Goal: Transaction & Acquisition: Book appointment/travel/reservation

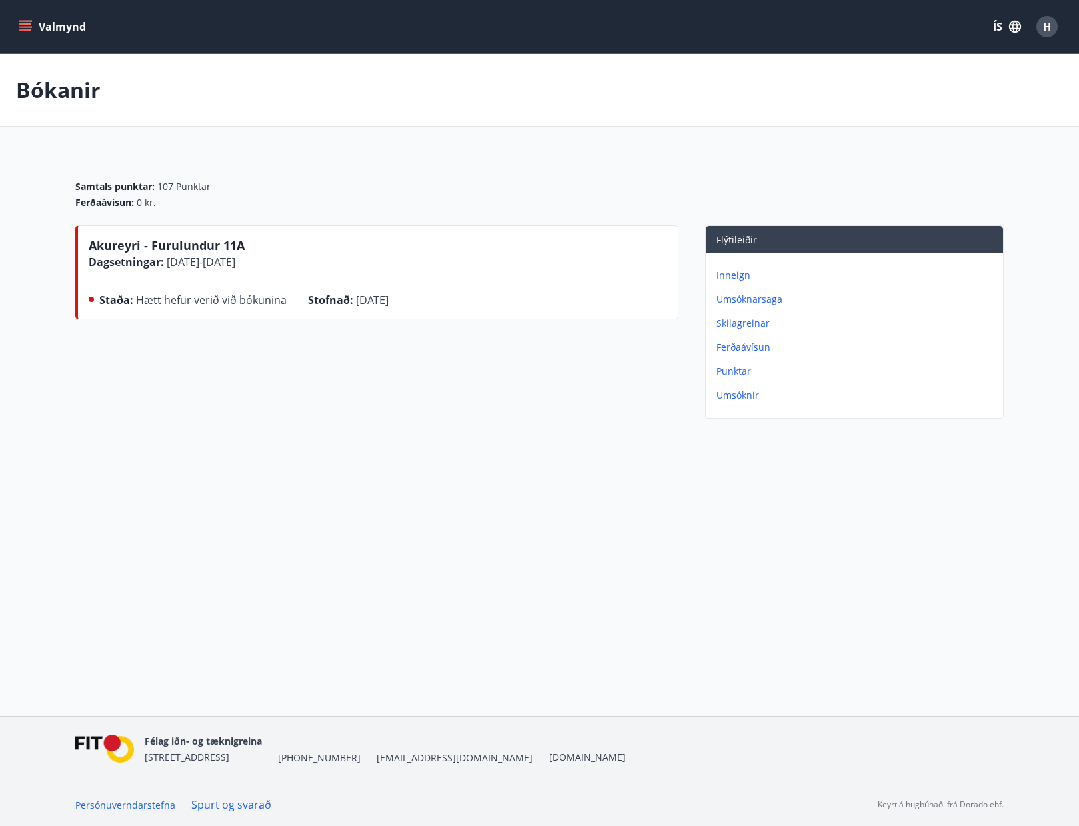
click at [309, 113] on div "Bókanir" at bounding box center [539, 90] width 1079 height 73
drag, startPoint x: 126, startPoint y: 294, endPoint x: 375, endPoint y: 313, distance: 250.0
click at [375, 313] on div "Staða : Hætt hefur verið við bókunina Stofnað : [DATE]" at bounding box center [378, 302] width 578 height 21
click at [356, 467] on div "Bókanir Samtals punktar : 107 Punktar Ferðaávísun : 0 kr. Akureyri - Furulundur…" at bounding box center [539, 265] width 1079 height 423
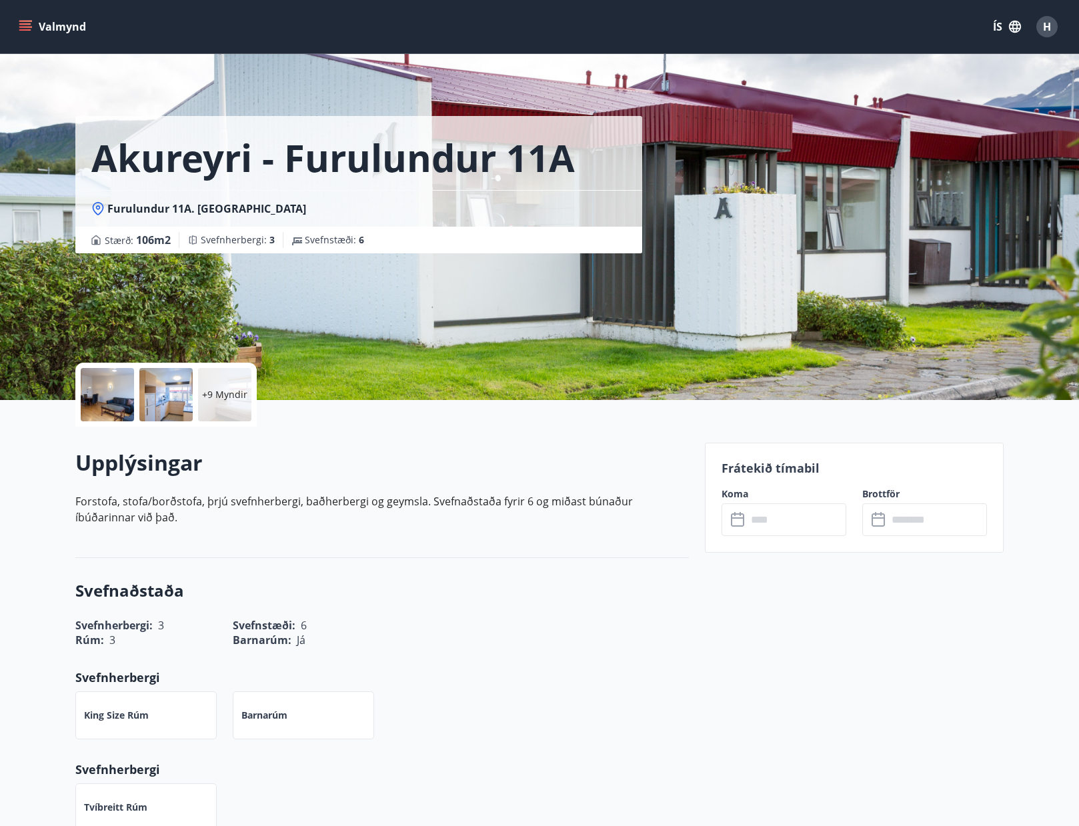
scroll to position [200, 0]
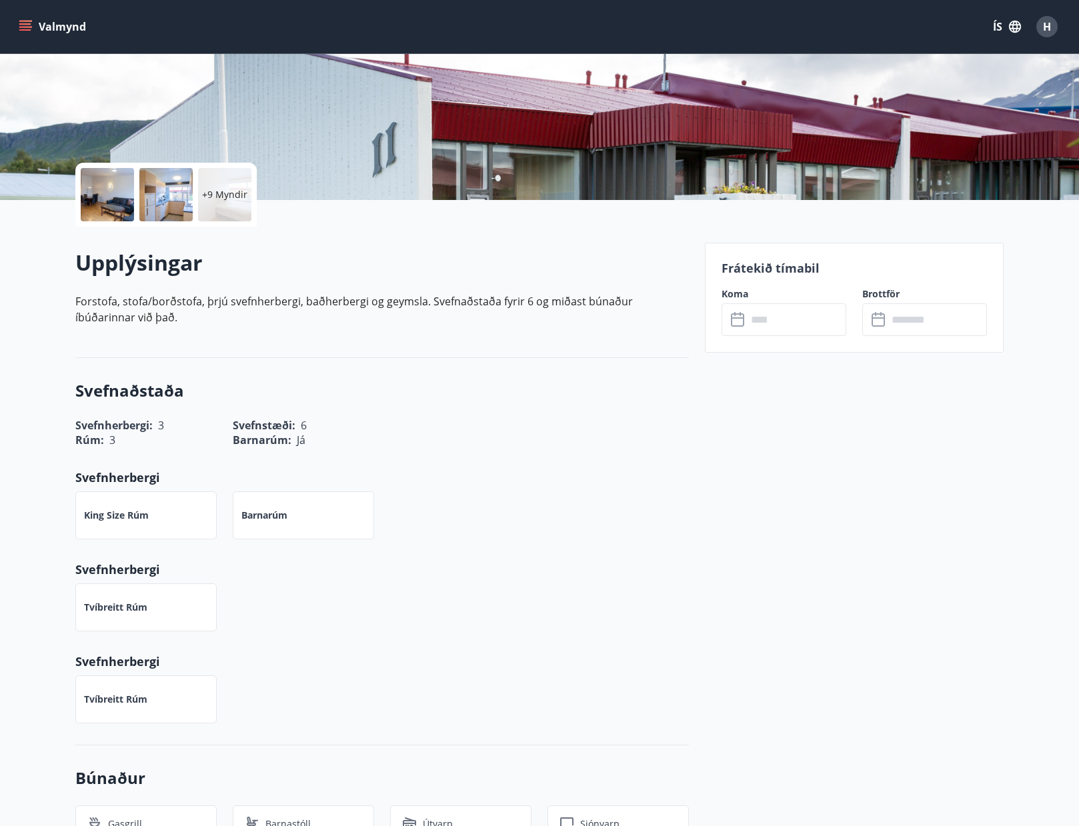
click at [793, 335] on input "text" at bounding box center [796, 319] width 99 height 33
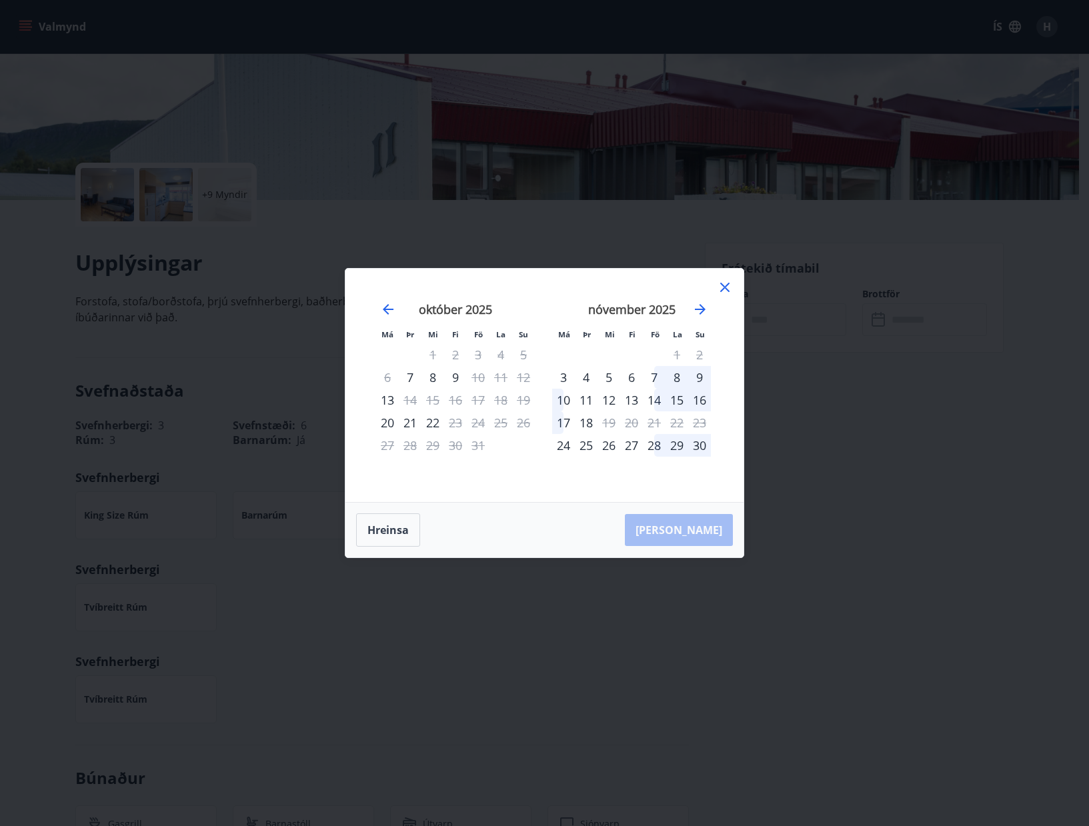
click at [657, 375] on div "7" at bounding box center [654, 377] width 23 height 23
click at [558, 393] on div "10" at bounding box center [563, 400] width 23 height 23
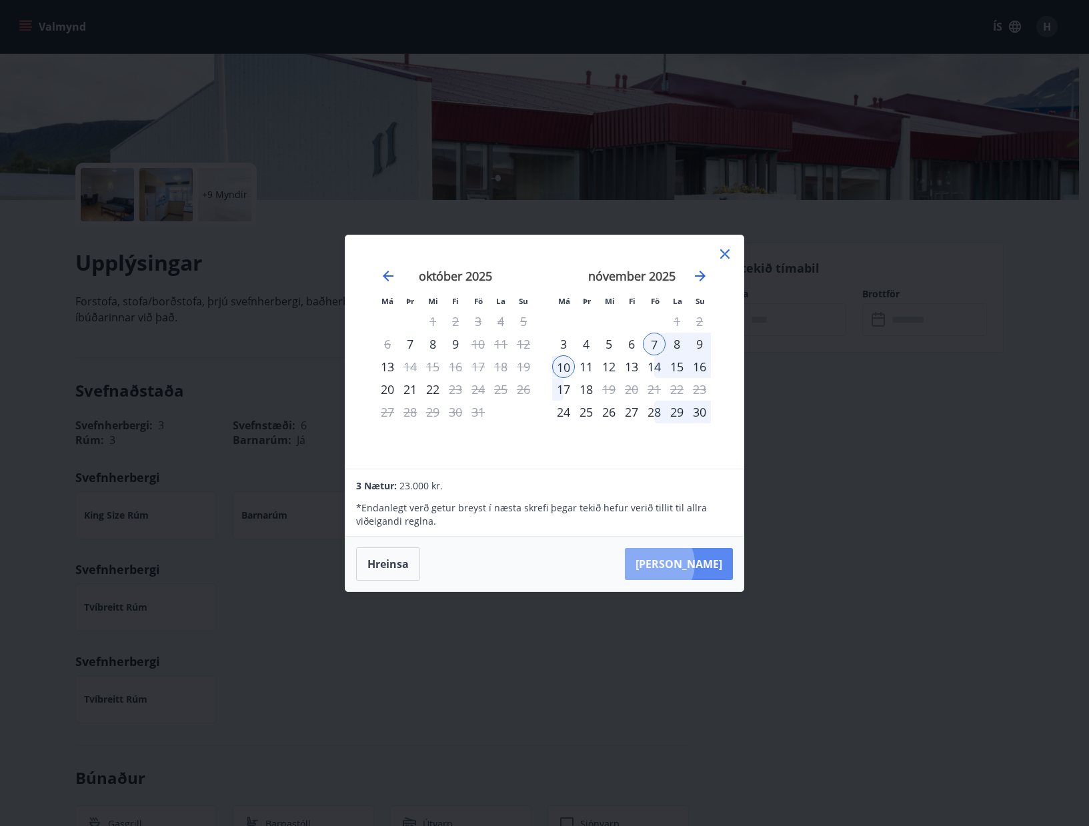
click at [696, 563] on button "[PERSON_NAME]" at bounding box center [679, 564] width 108 height 32
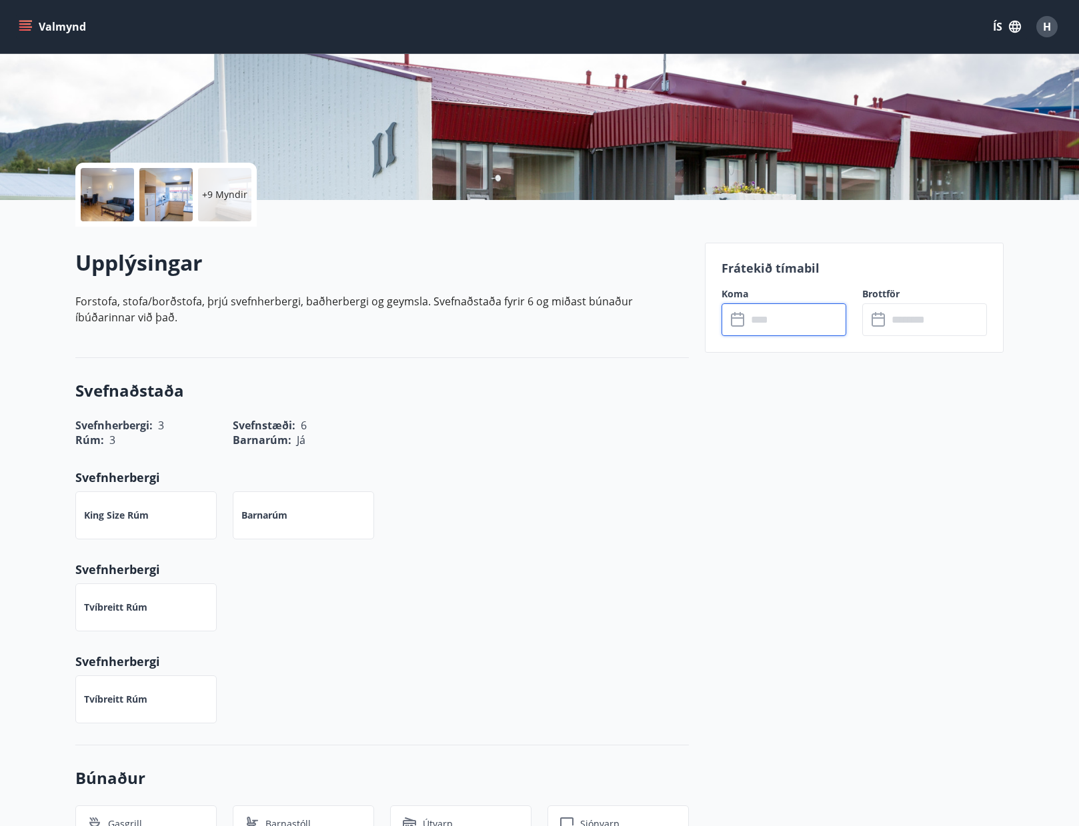
type input "******"
click at [795, 322] on input "******" at bounding box center [796, 319] width 99 height 33
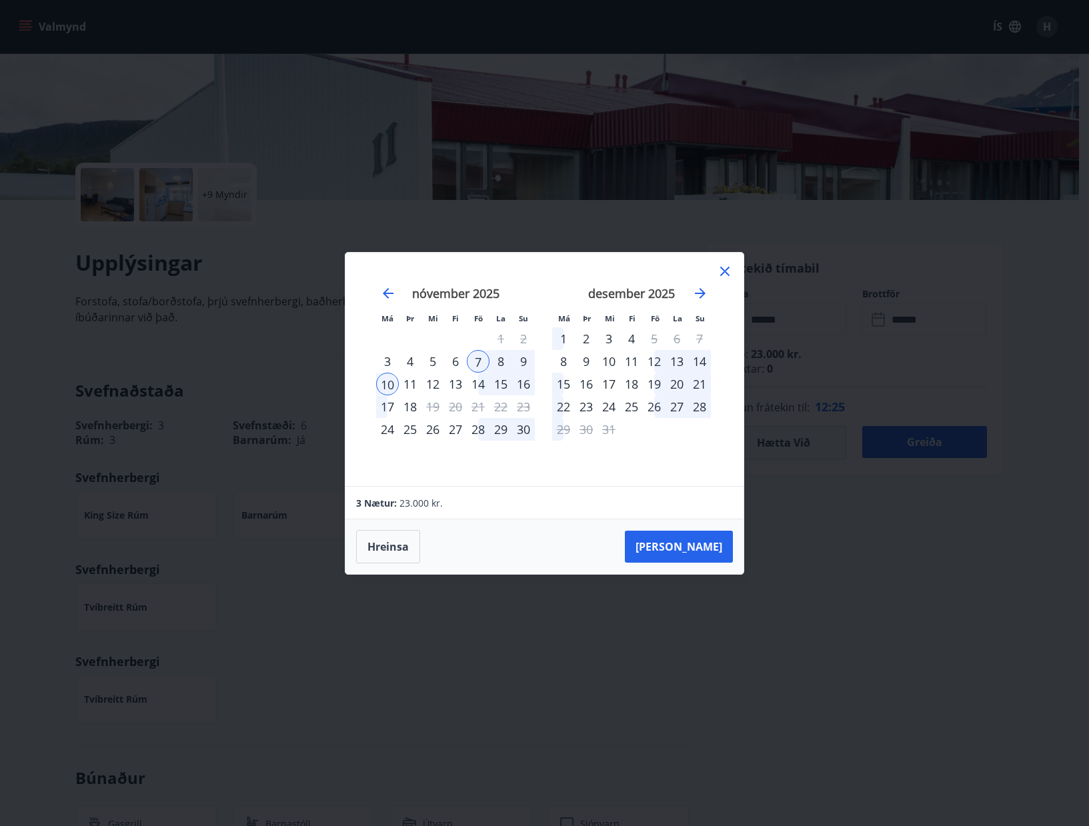
click at [522, 354] on div "9" at bounding box center [523, 361] width 23 height 23
click at [523, 355] on div "9" at bounding box center [523, 361] width 23 height 23
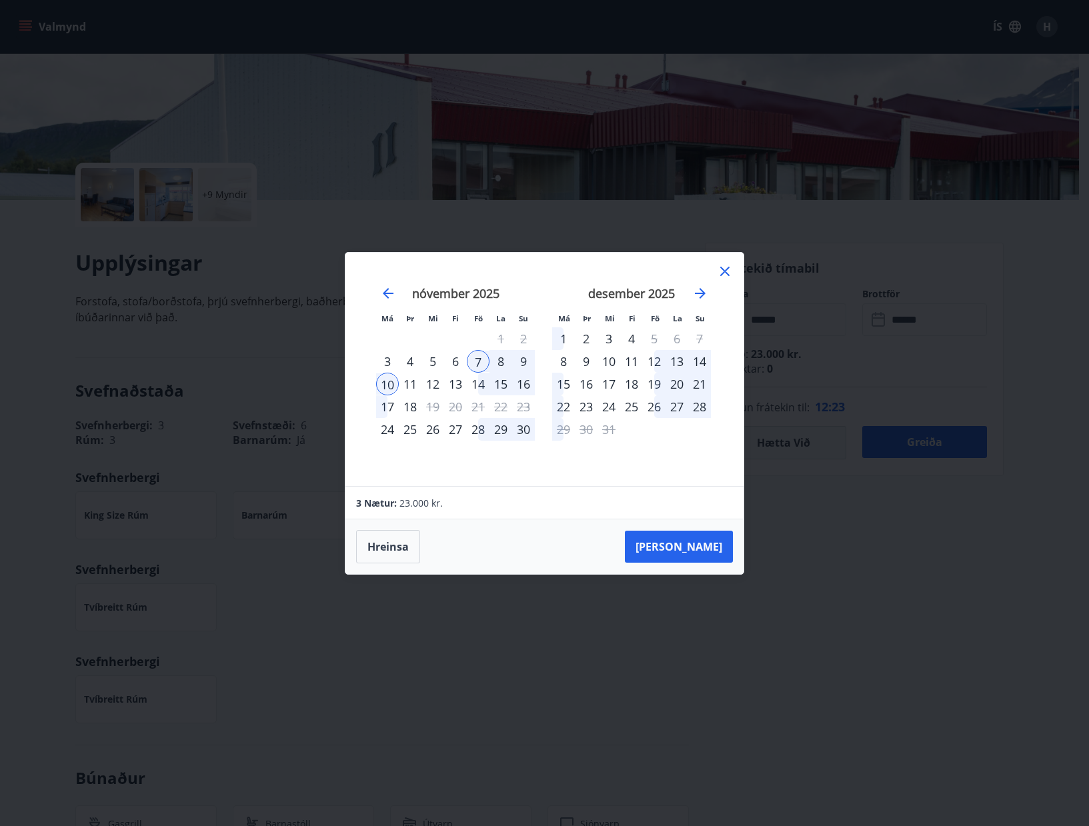
click at [383, 379] on div "10" at bounding box center [387, 384] width 23 height 23
click at [499, 381] on div "15" at bounding box center [500, 384] width 23 height 23
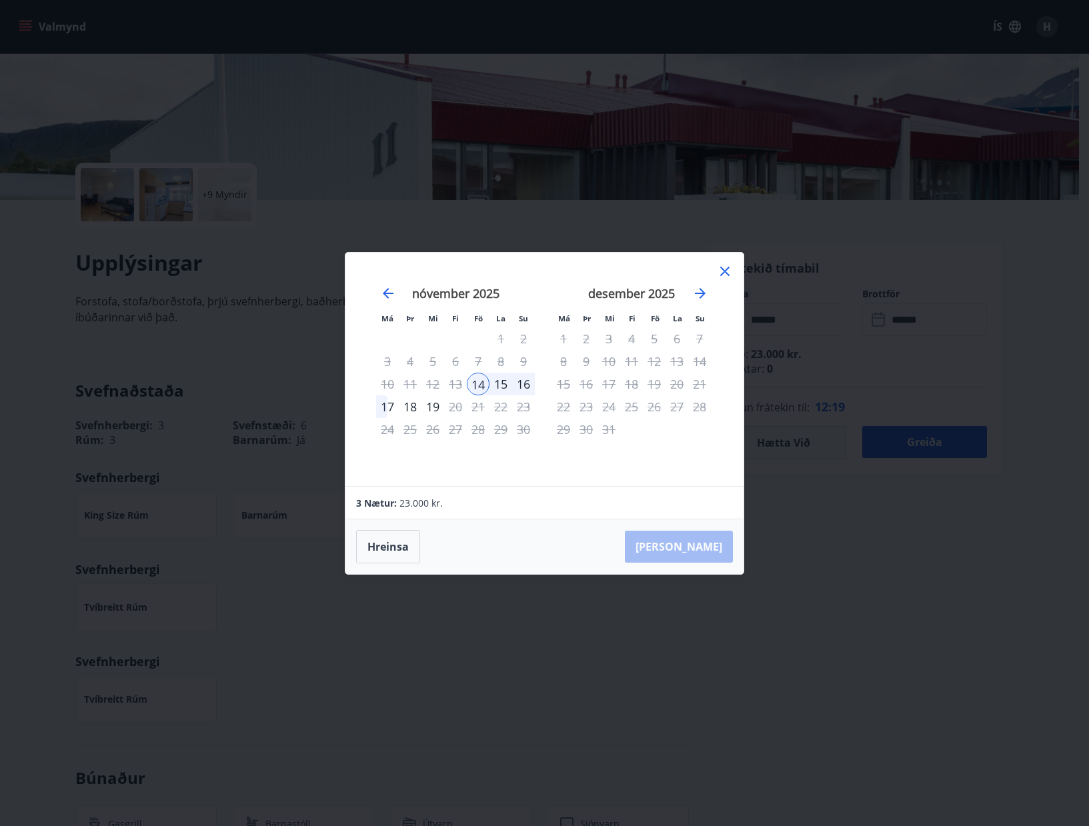
click at [499, 381] on div "15" at bounding box center [500, 384] width 23 height 23
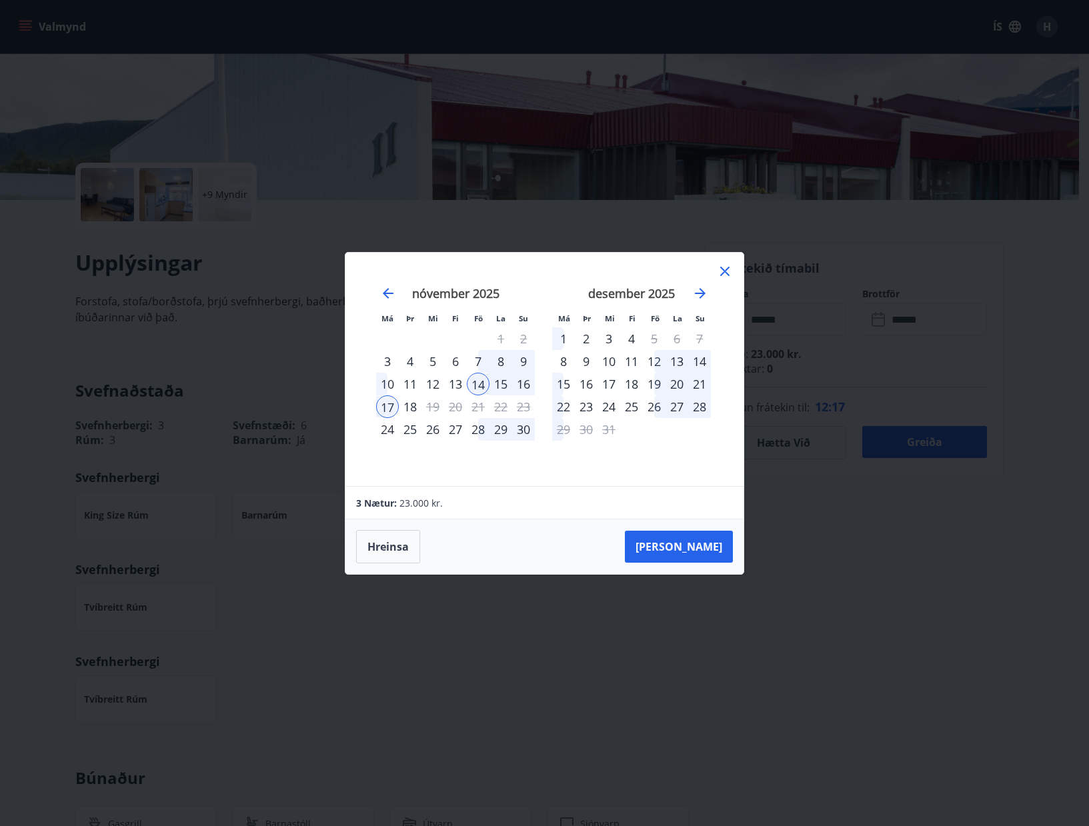
click at [520, 381] on div "16" at bounding box center [523, 384] width 23 height 23
click at [391, 406] on div "17" at bounding box center [387, 406] width 23 height 23
click at [480, 361] on div "7" at bounding box center [478, 361] width 23 height 23
click at [389, 383] on div "10" at bounding box center [387, 384] width 23 height 23
click at [711, 547] on button "[PERSON_NAME]" at bounding box center [679, 547] width 108 height 32
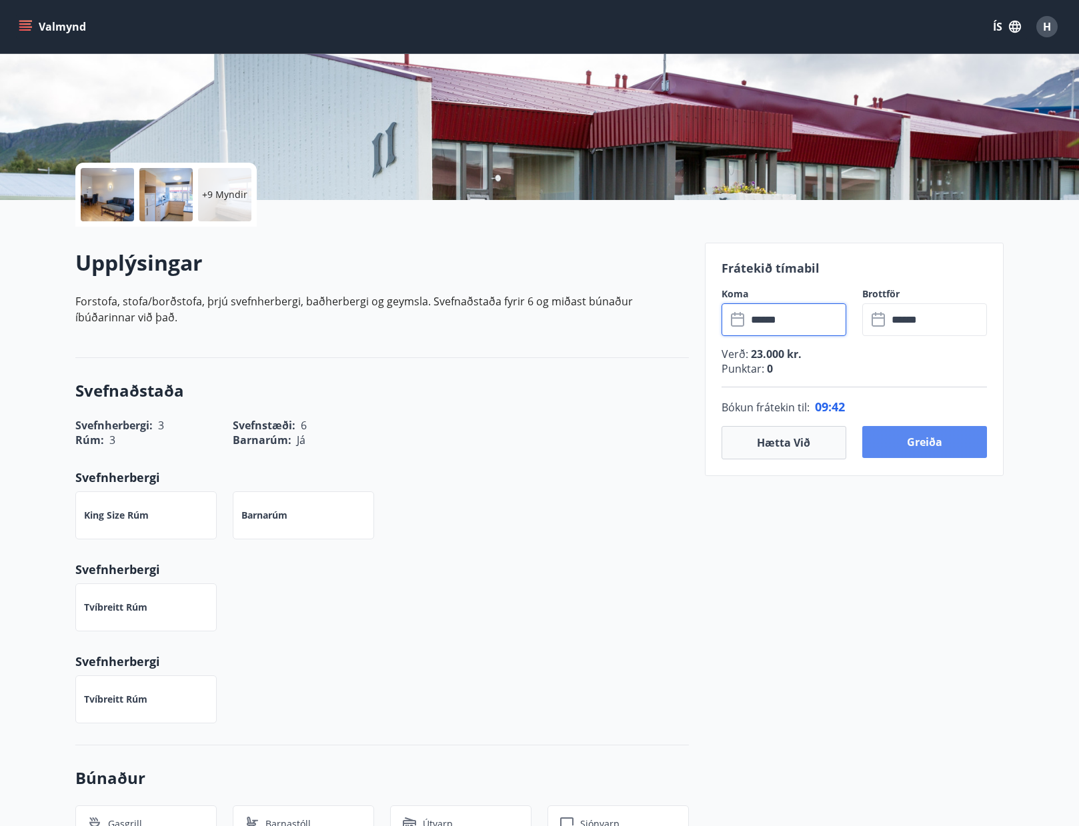
click at [909, 438] on button "Greiða" at bounding box center [924, 442] width 125 height 32
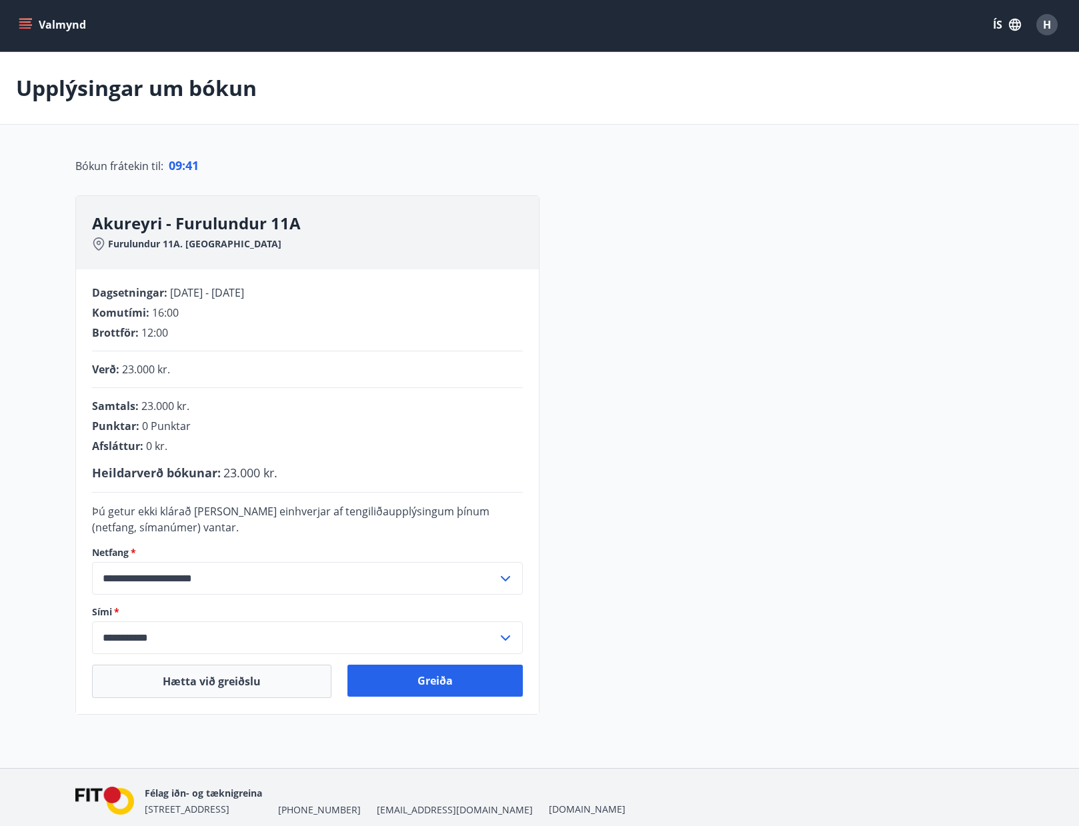
scroll to position [56, 0]
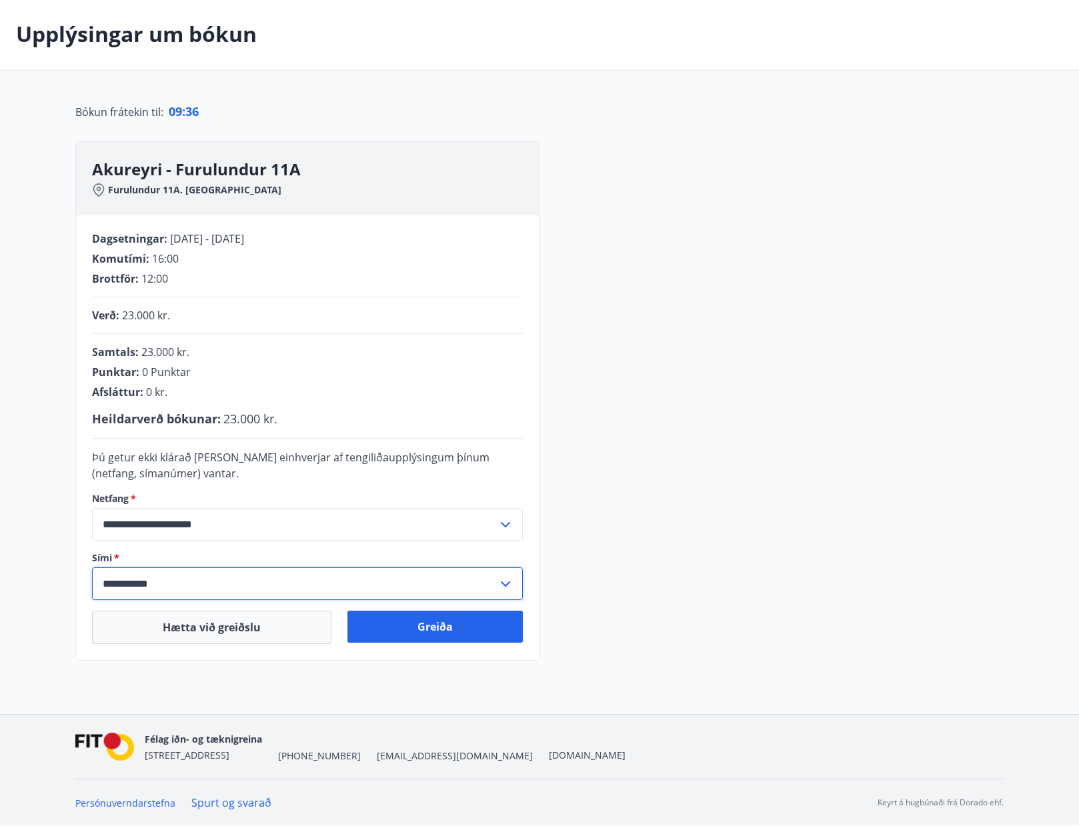
click at [126, 583] on input "**********" at bounding box center [294, 583] width 405 height 33
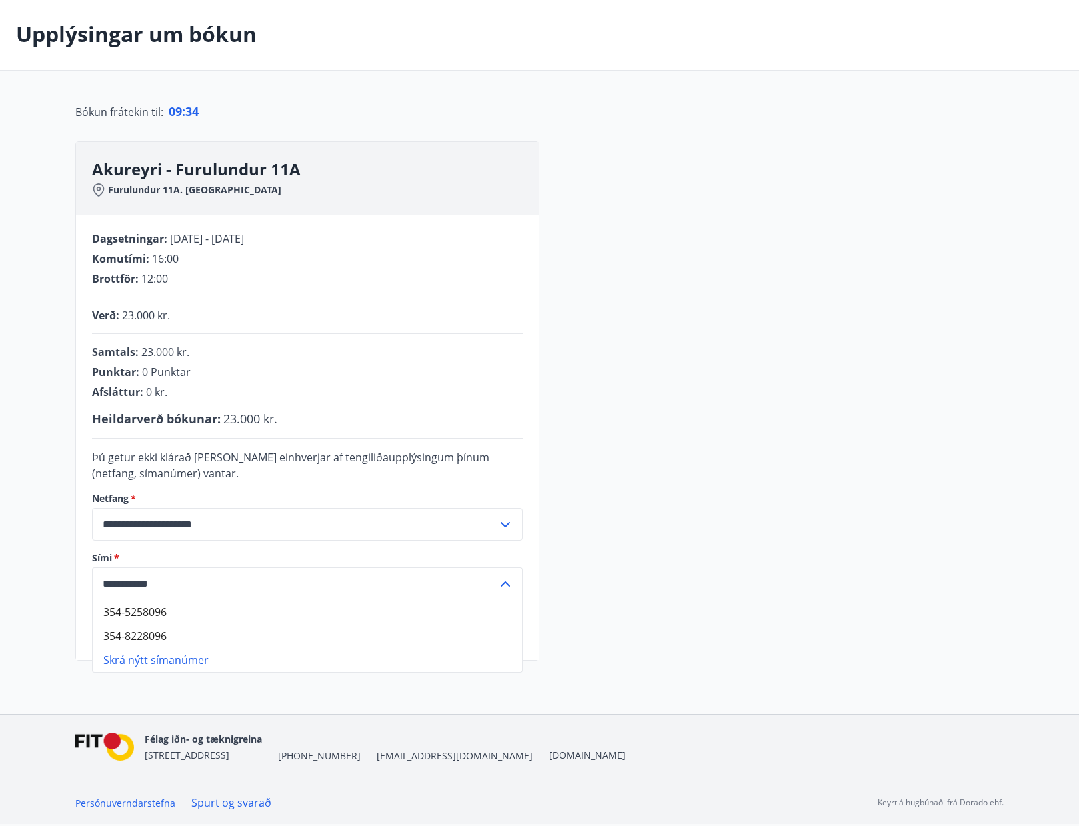
type input "**********"
click at [83, 515] on div "**********" at bounding box center [307, 437] width 463 height 445
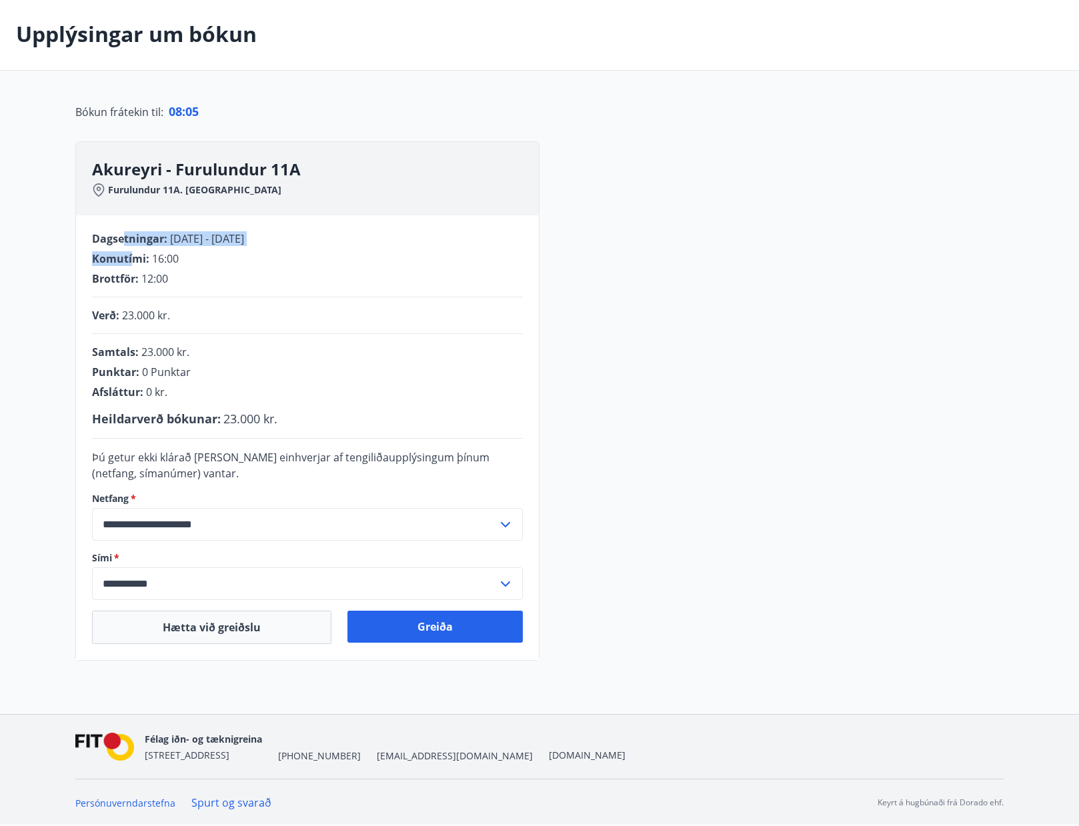
drag, startPoint x: 121, startPoint y: 240, endPoint x: 132, endPoint y: 254, distance: 17.6
click at [132, 254] on div "Dagsetningar : [DATE] - [DATE] Komutími : 16:00 Brottför : 12:00" at bounding box center [307, 258] width 431 height 55
click at [425, 631] on button "Greiða" at bounding box center [434, 627] width 175 height 32
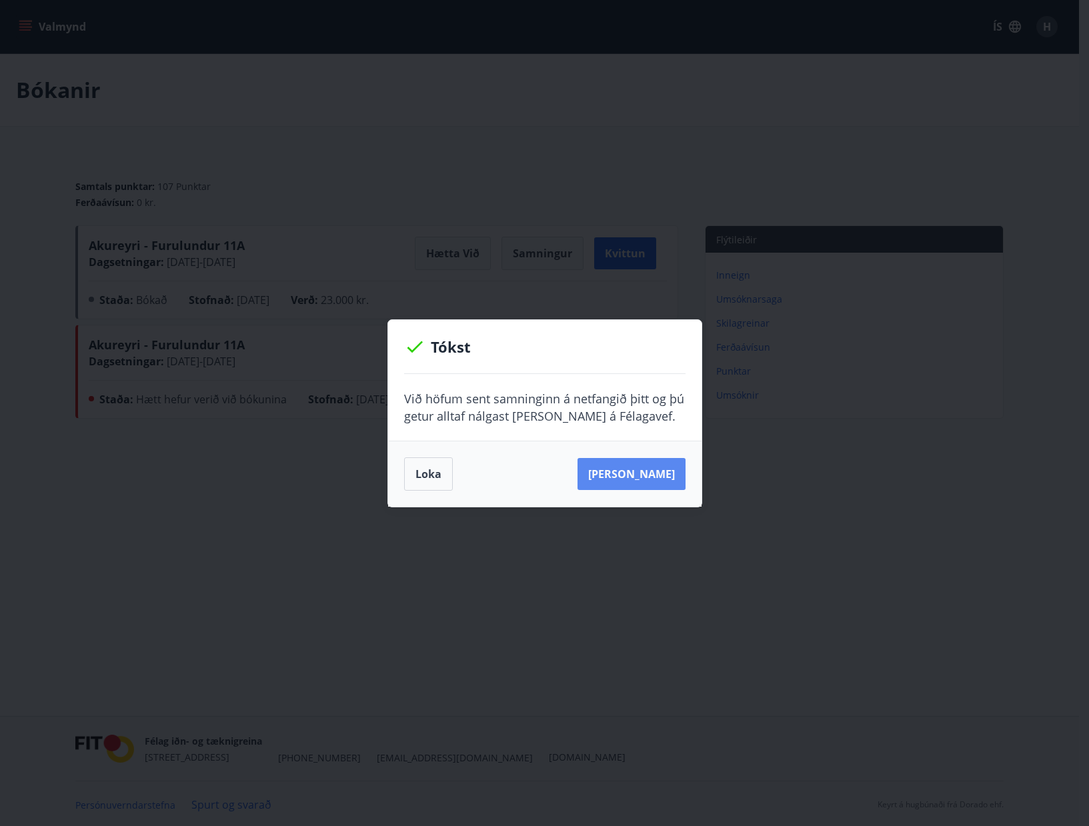
click at [645, 479] on button "Sjá samning" at bounding box center [631, 474] width 108 height 32
click at [425, 473] on button "Loka" at bounding box center [428, 473] width 49 height 33
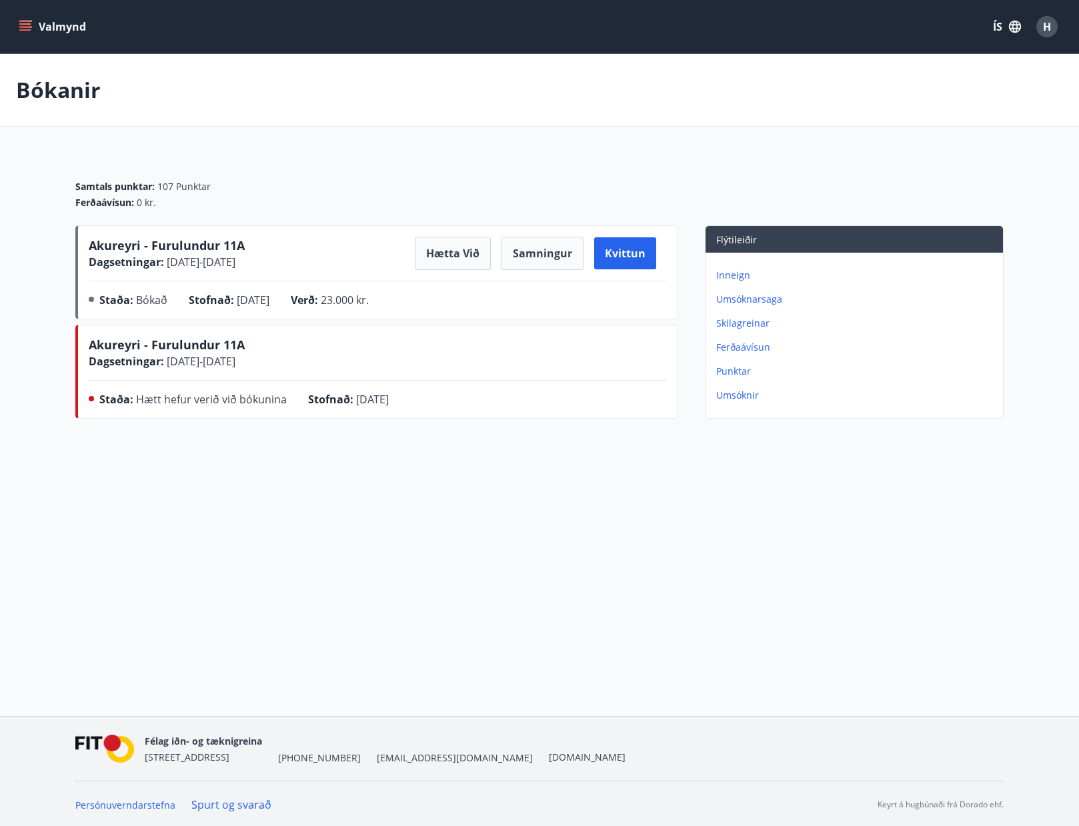
click at [45, 31] on button "Valmynd" at bounding box center [53, 27] width 75 height 24
click at [737, 513] on div "Valmynd ÍS H Bókanir Samtals punktar : 107 Punktar Ferðaávísun : 0 kr. Akureyri…" at bounding box center [539, 358] width 1079 height 716
drag, startPoint x: 110, startPoint y: 187, endPoint x: 206, endPoint y: 274, distance: 129.8
click at [206, 274] on div "Samtals punktar : 107 Punktar Ferðaávísun : 0 kr. Akureyri - Furulundur 11A Dag…" at bounding box center [539, 288] width 928 height 271
click at [237, 269] on div "Dagsetningar : 07.11.2025 - 10.11.2025" at bounding box center [167, 262] width 156 height 16
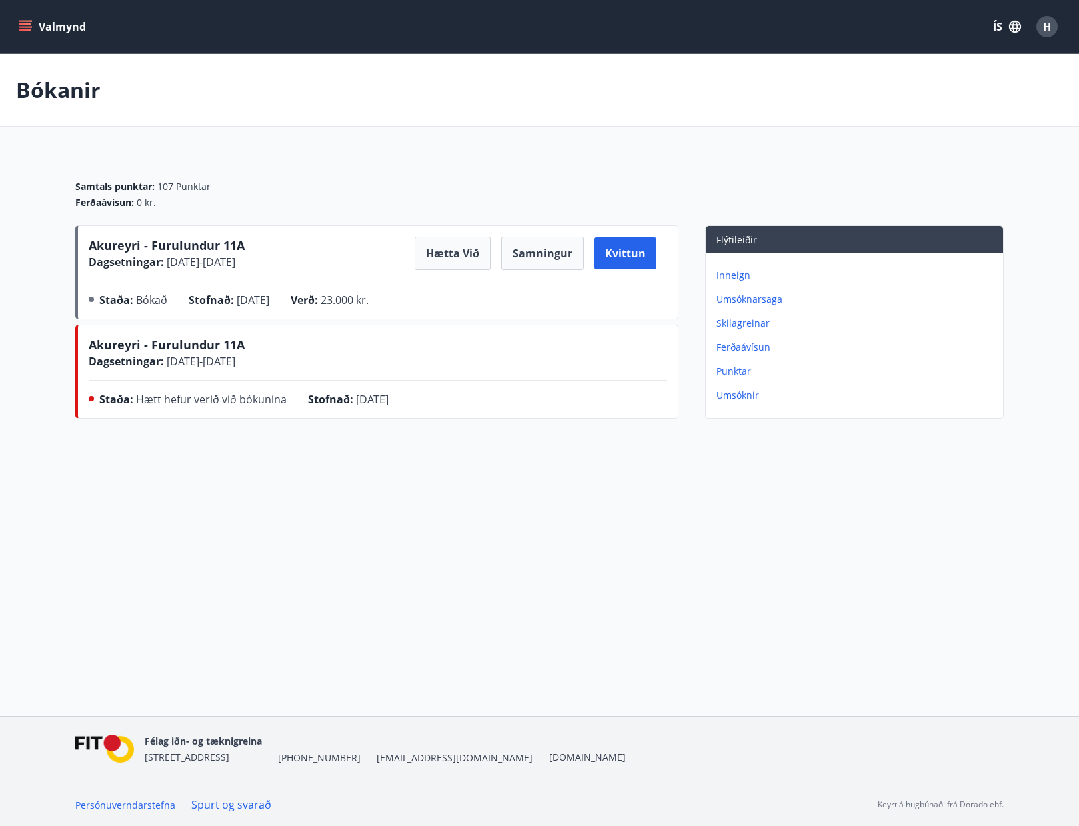
click at [67, 84] on p "Bókanir" at bounding box center [58, 89] width 85 height 29
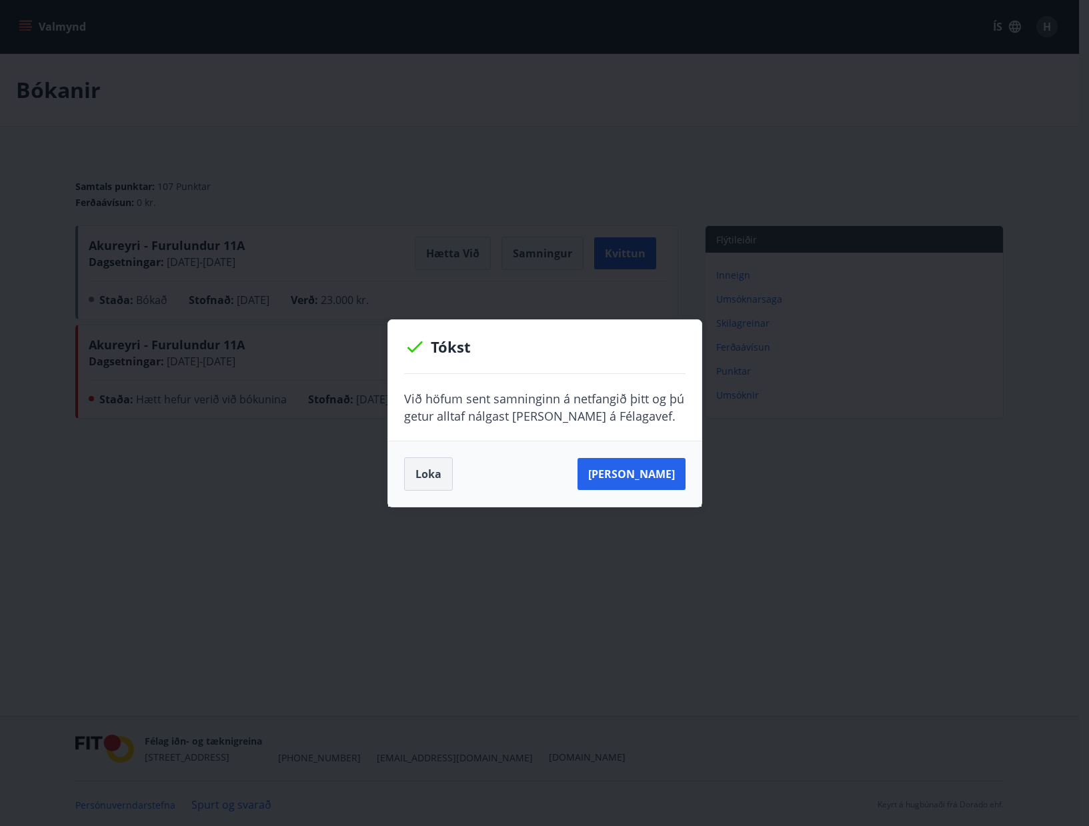
click at [425, 474] on button "Loka" at bounding box center [428, 473] width 49 height 33
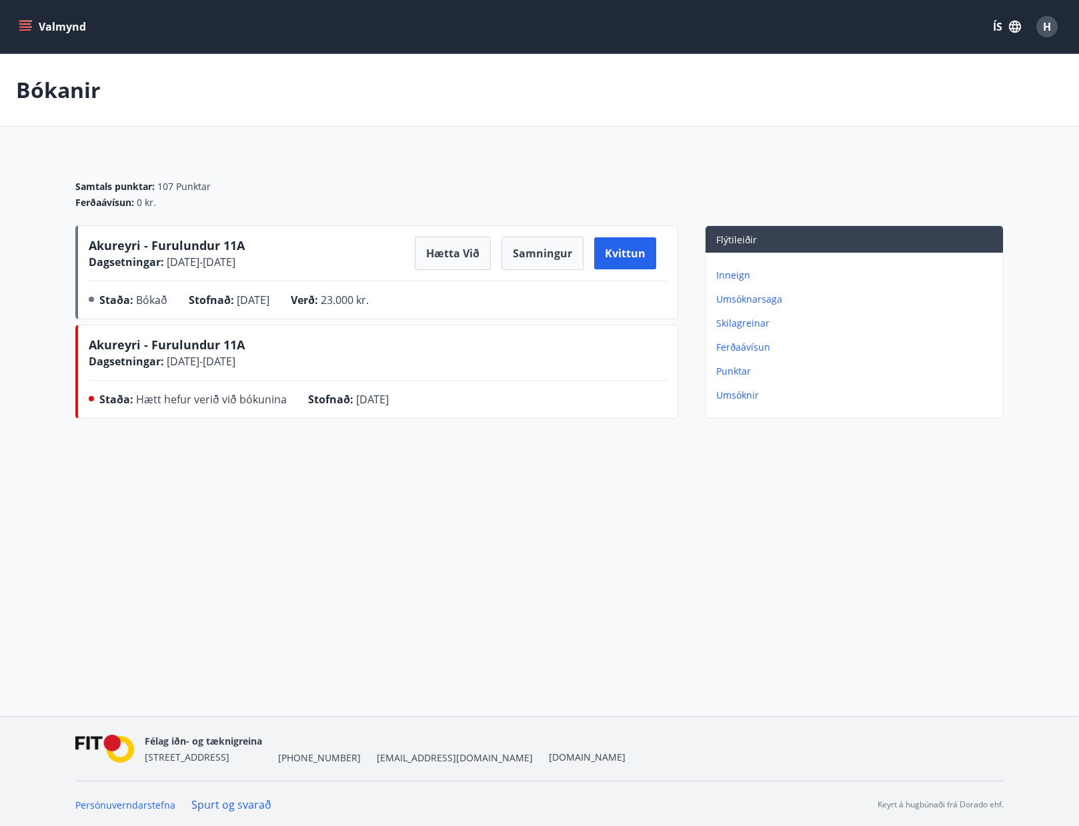
click at [733, 271] on p "Inneign" at bounding box center [856, 275] width 281 height 13
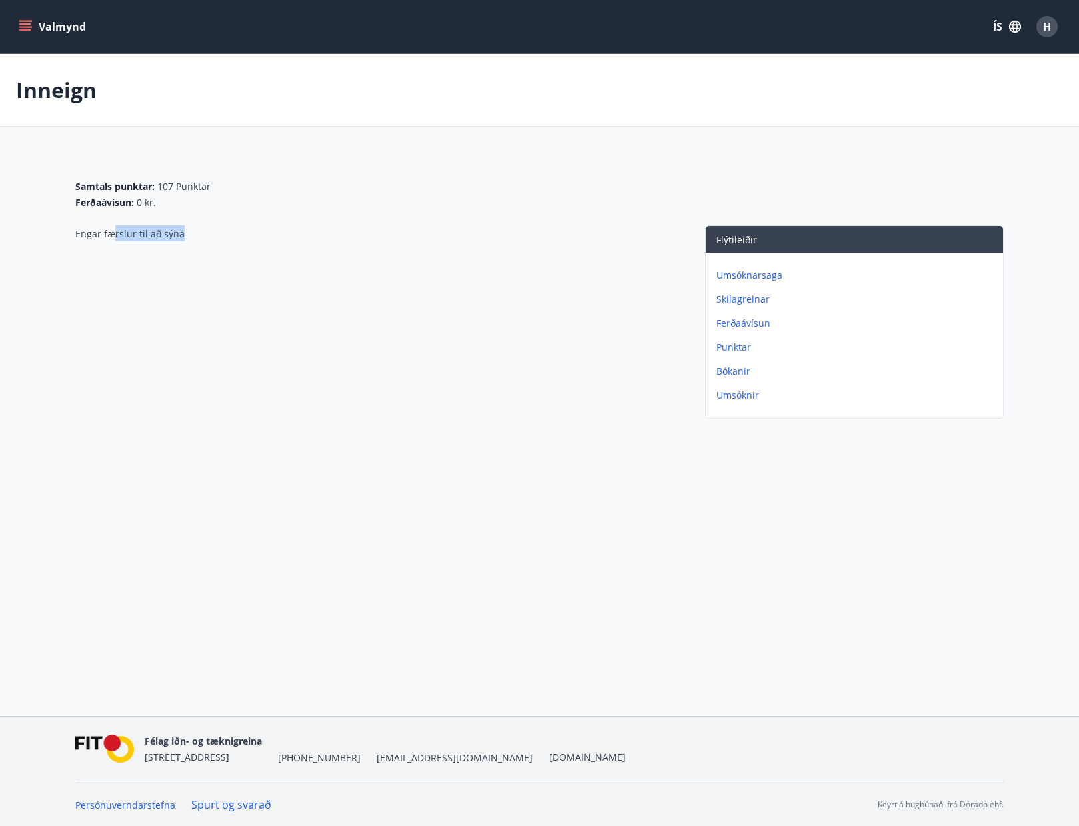
drag, startPoint x: 155, startPoint y: 232, endPoint x: 347, endPoint y: 237, distance: 191.4
click at [347, 237] on div "Engar færslur til að sýna" at bounding box center [376, 324] width 603 height 199
click at [764, 275] on p "Umsóknarsaga" at bounding box center [856, 275] width 281 height 13
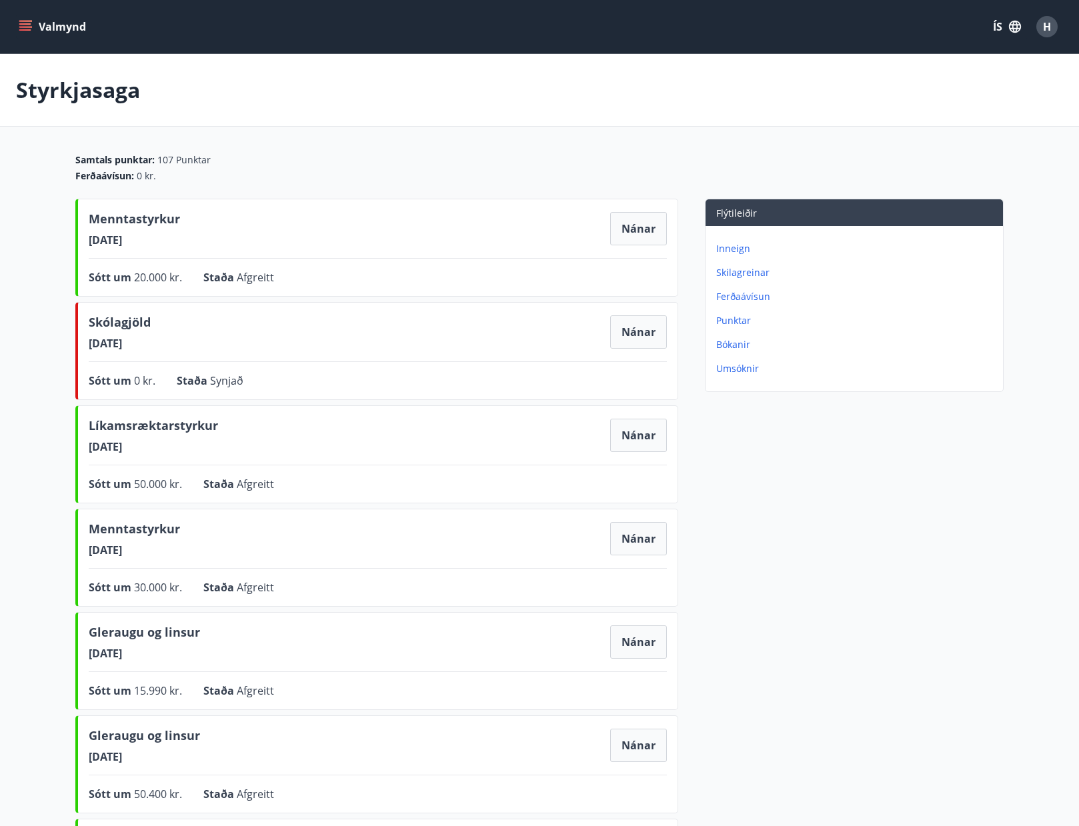
click at [69, 26] on button "Valmynd" at bounding box center [53, 27] width 75 height 24
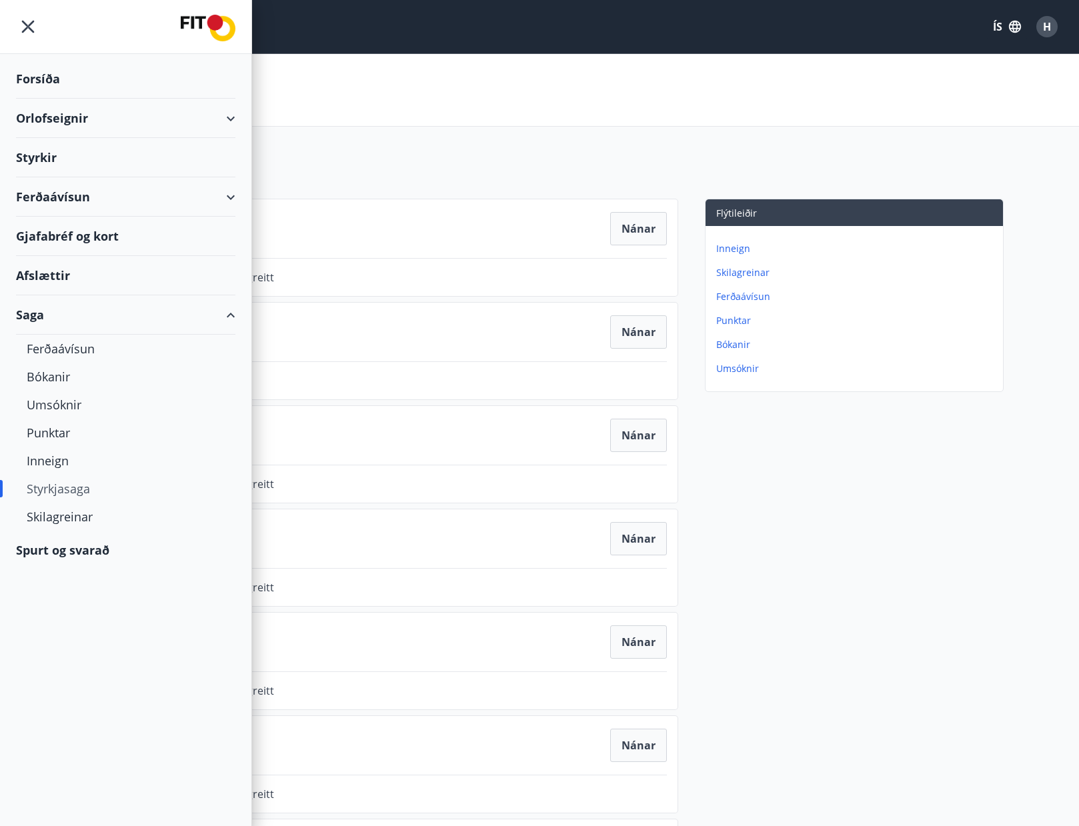
click at [47, 119] on div "Orlofseignir" at bounding box center [125, 118] width 219 height 39
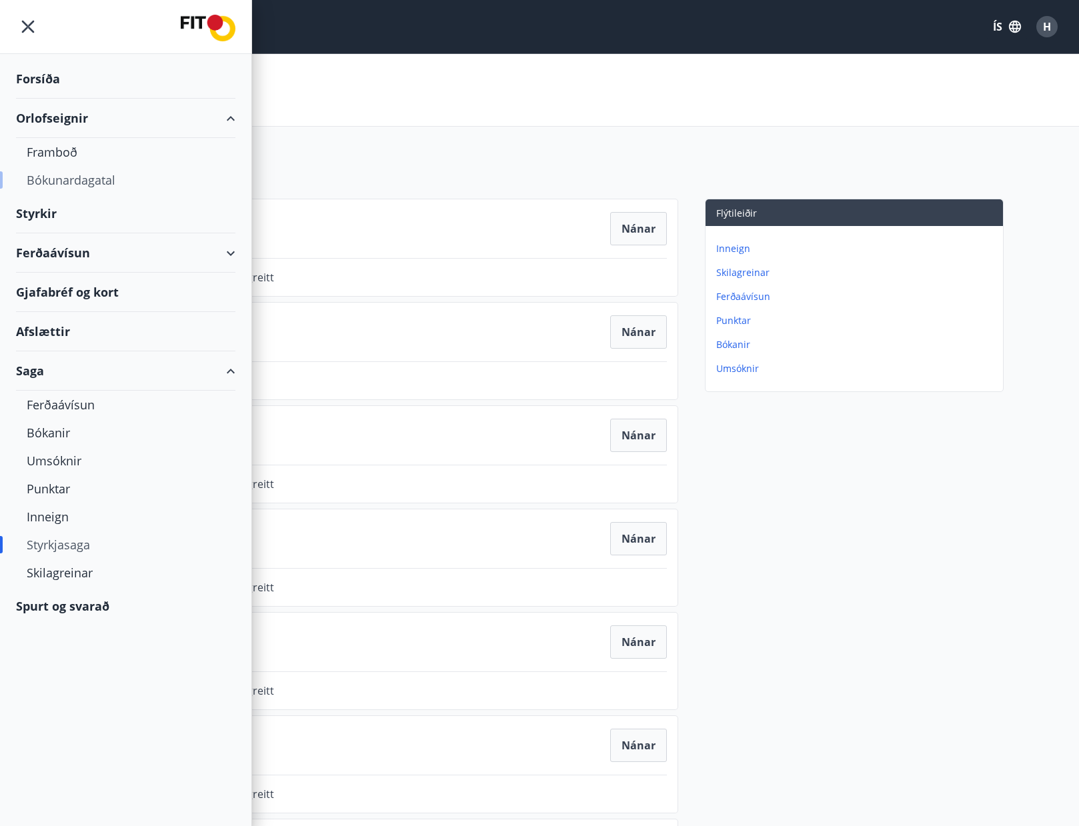
click at [61, 177] on div "Bókunardagatal" at bounding box center [126, 180] width 198 height 28
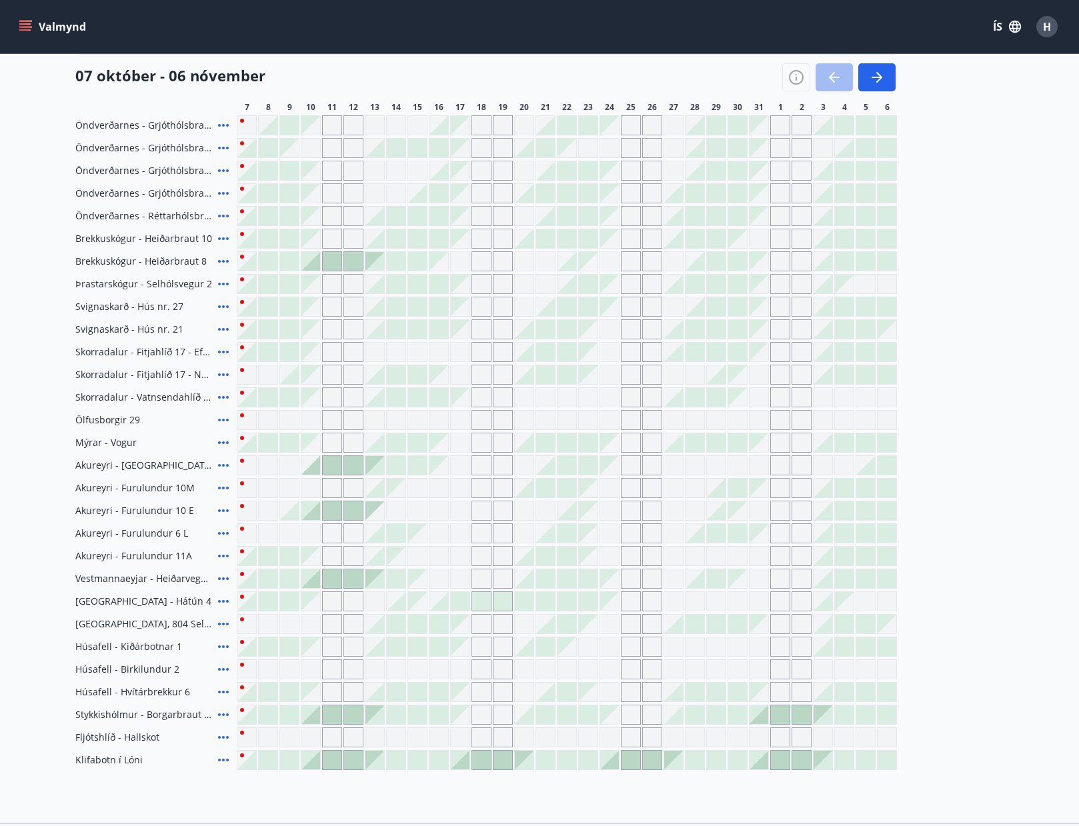
scroll to position [267, 0]
click at [759, 535] on div "Gráir dagar eru ekki bókanlegir" at bounding box center [758, 532] width 19 height 19
click at [815, 533] on div at bounding box center [822, 532] width 19 height 19
drag, startPoint x: 313, startPoint y: 507, endPoint x: 331, endPoint y: 434, distance: 75.7
click at [313, 507] on div at bounding box center [310, 509] width 19 height 19
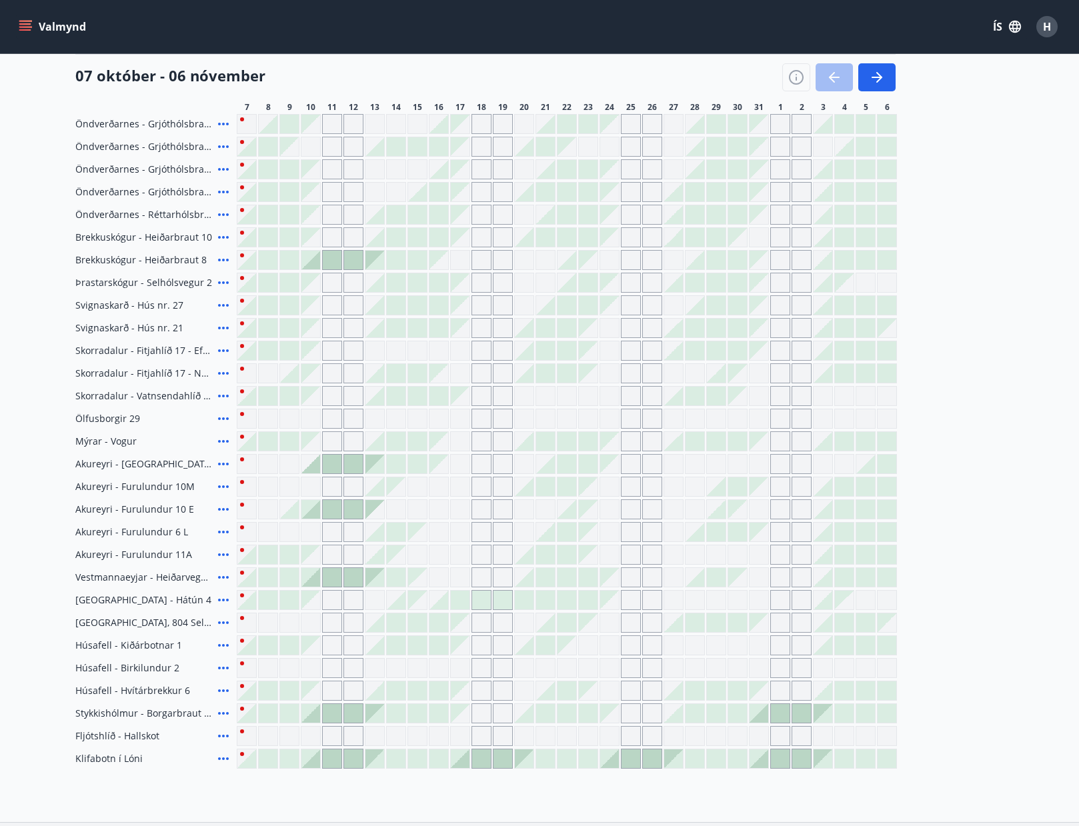
click at [365, 511] on div "Gráir dagar eru ekki bókanlegir" at bounding box center [374, 509] width 19 height 19
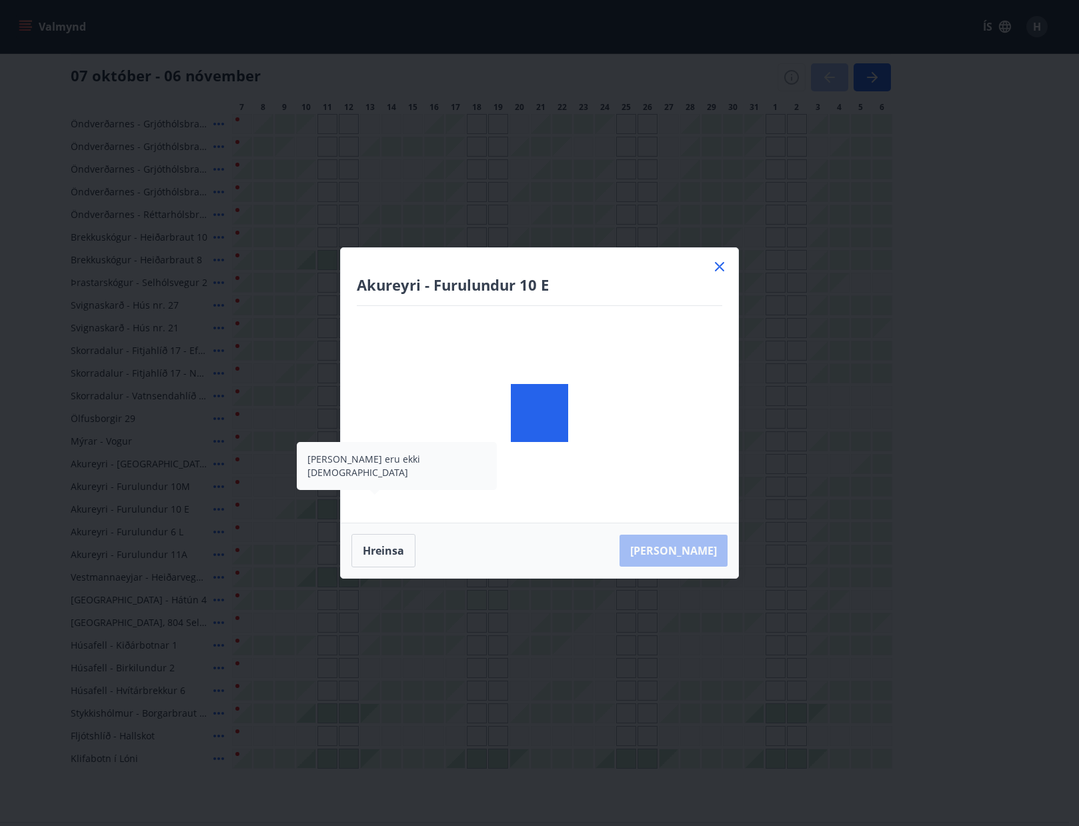
scroll to position [0, 0]
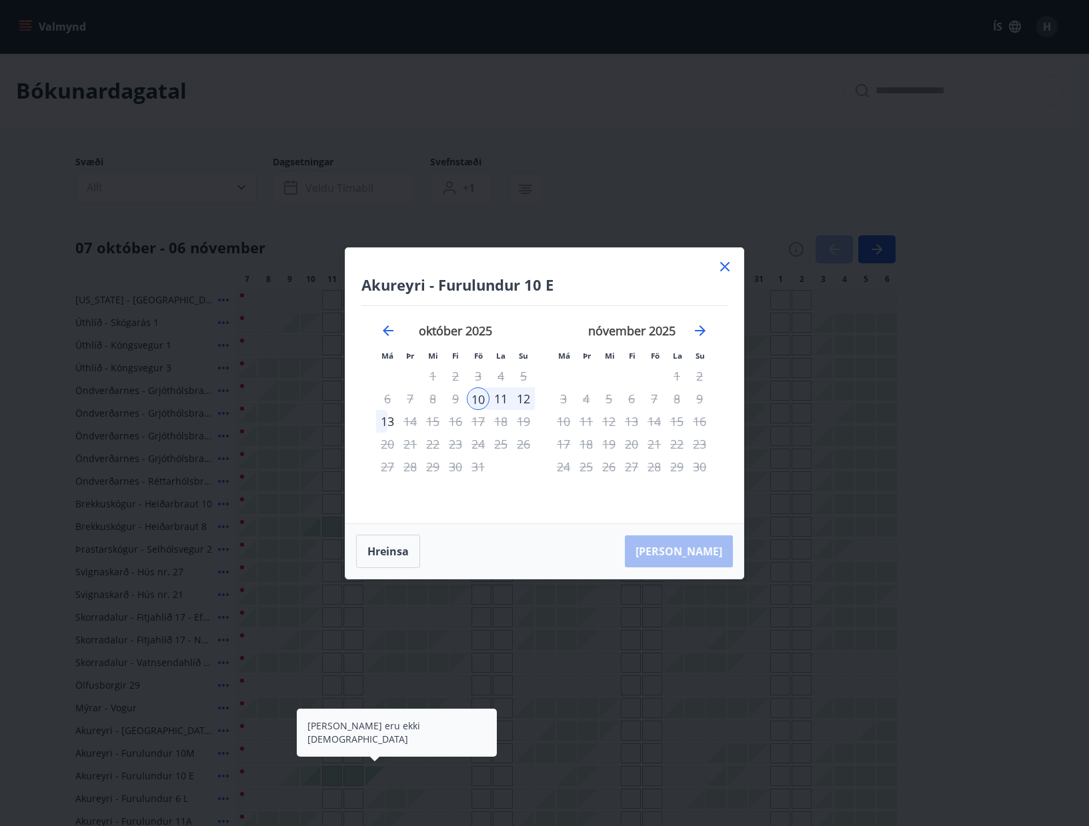
click at [721, 270] on icon at bounding box center [724, 266] width 9 height 9
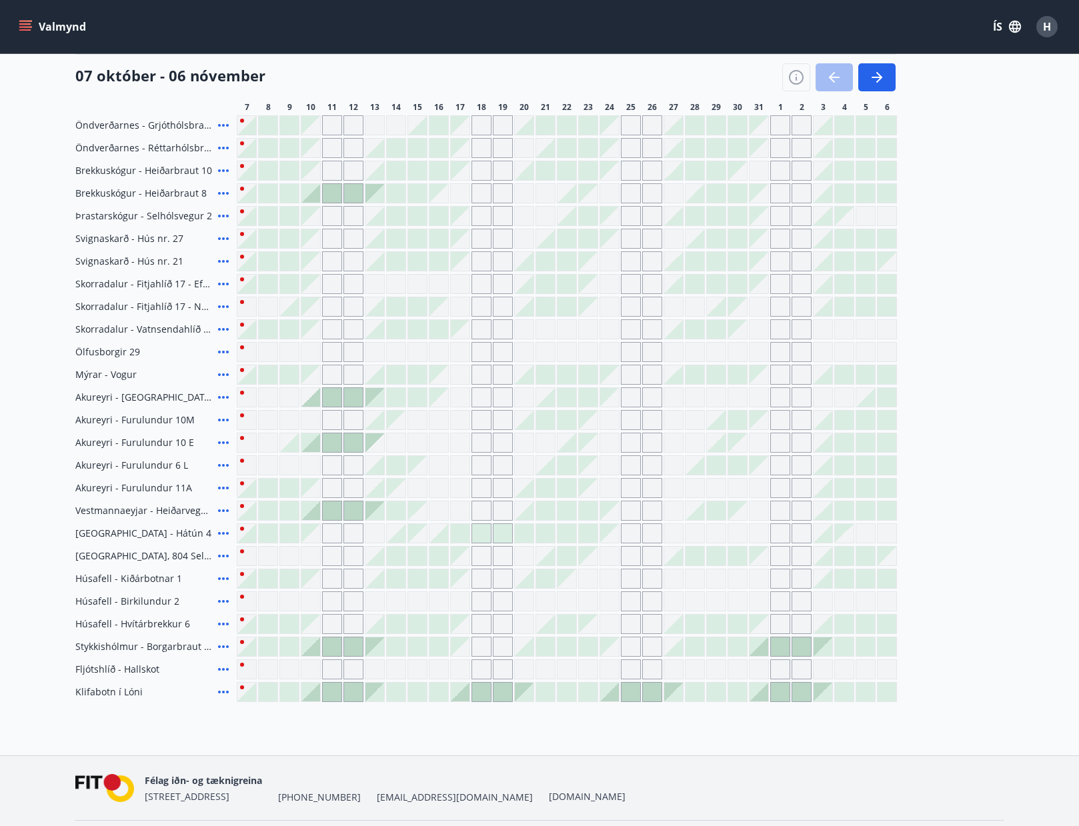
scroll to position [67, 0]
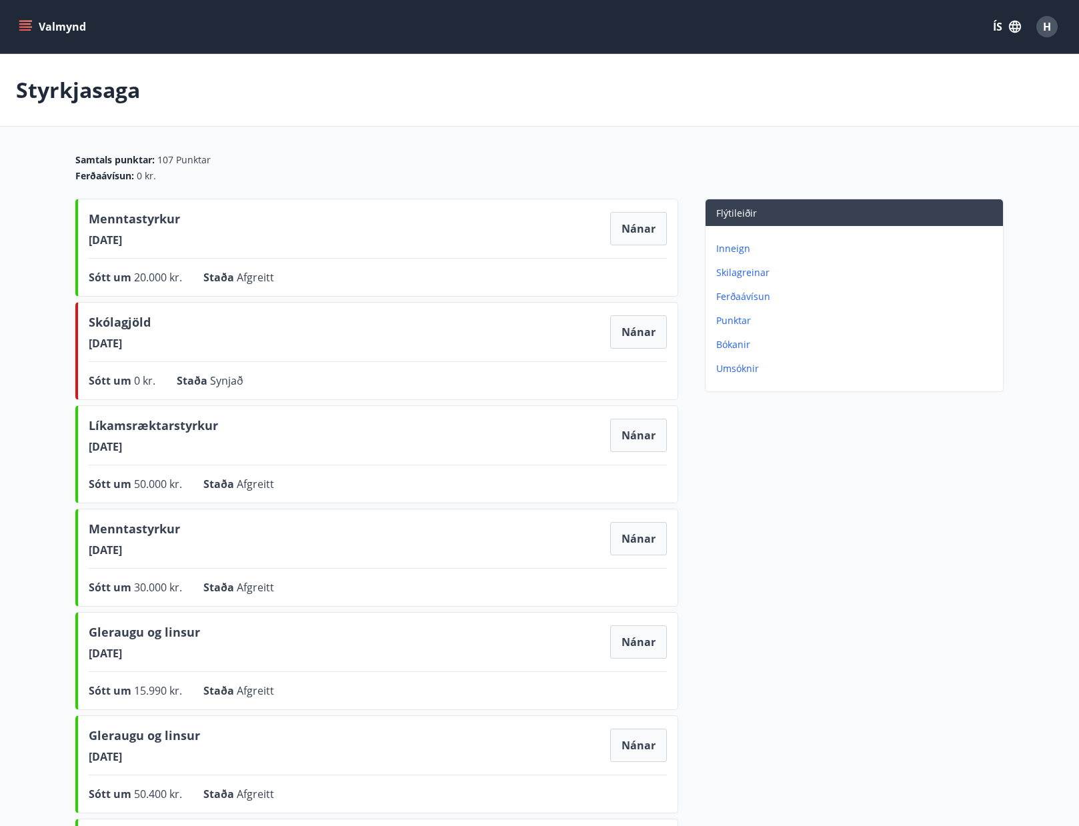
click at [17, 13] on div "Valmynd ÍS H" at bounding box center [539, 27] width 1047 height 32
click at [28, 26] on icon "menu" at bounding box center [25, 26] width 13 height 13
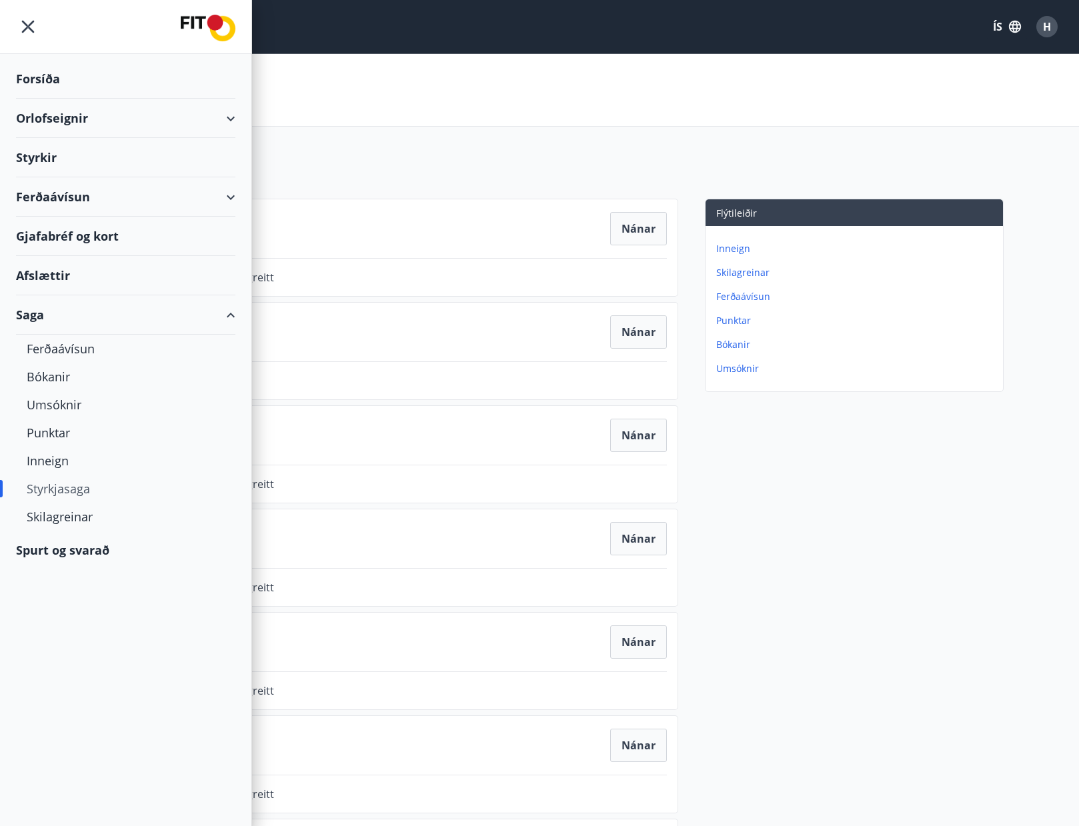
click at [76, 113] on div "Orlofseignir" at bounding box center [125, 118] width 219 height 39
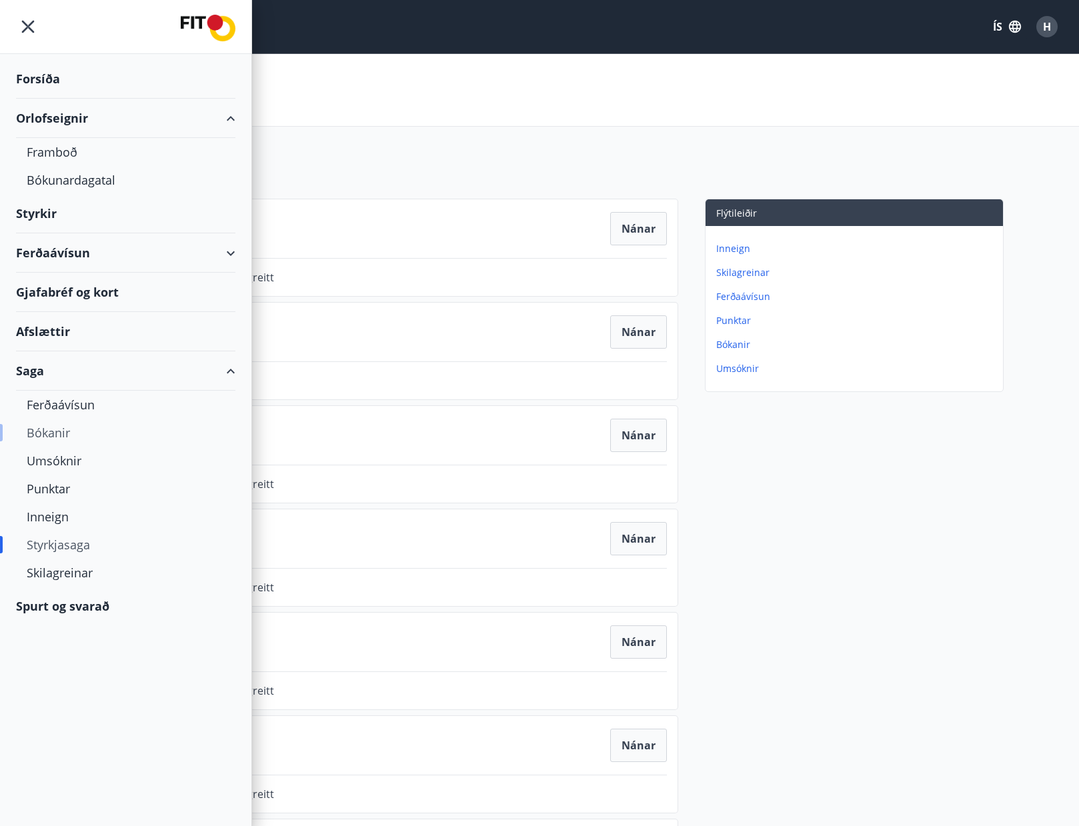
click at [49, 429] on div "Bókanir" at bounding box center [126, 433] width 198 height 28
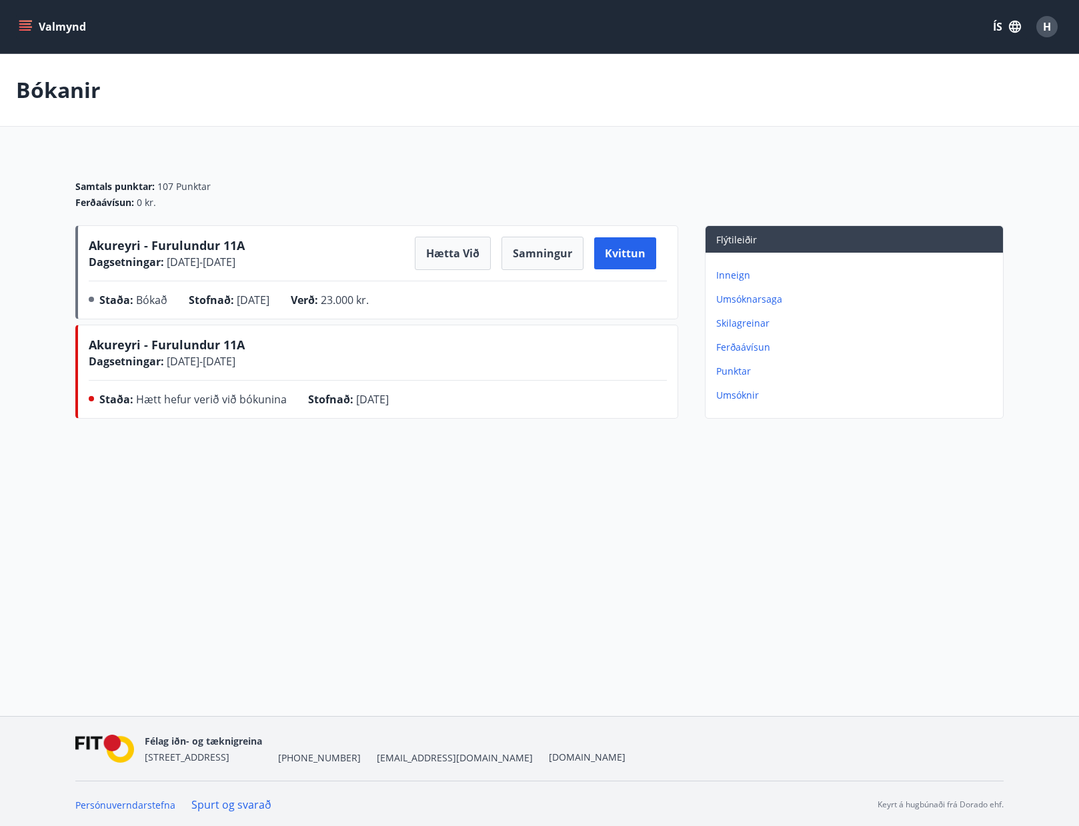
drag, startPoint x: 213, startPoint y: 263, endPoint x: 269, endPoint y: 266, distance: 56.1
click at [235, 266] on span "07.11.2025 - 10.11.2025" at bounding box center [199, 262] width 71 height 15
click at [289, 265] on div "Akureyri - Furulundur 11A Dagsetningar : 07.11.2025 - 10.11.2025 Hætta við Samn…" at bounding box center [378, 253] width 578 height 33
drag, startPoint x: 246, startPoint y: 294, endPoint x: 287, endPoint y: 300, distance: 41.1
click at [269, 300] on span "[DATE]" at bounding box center [253, 300] width 33 height 15
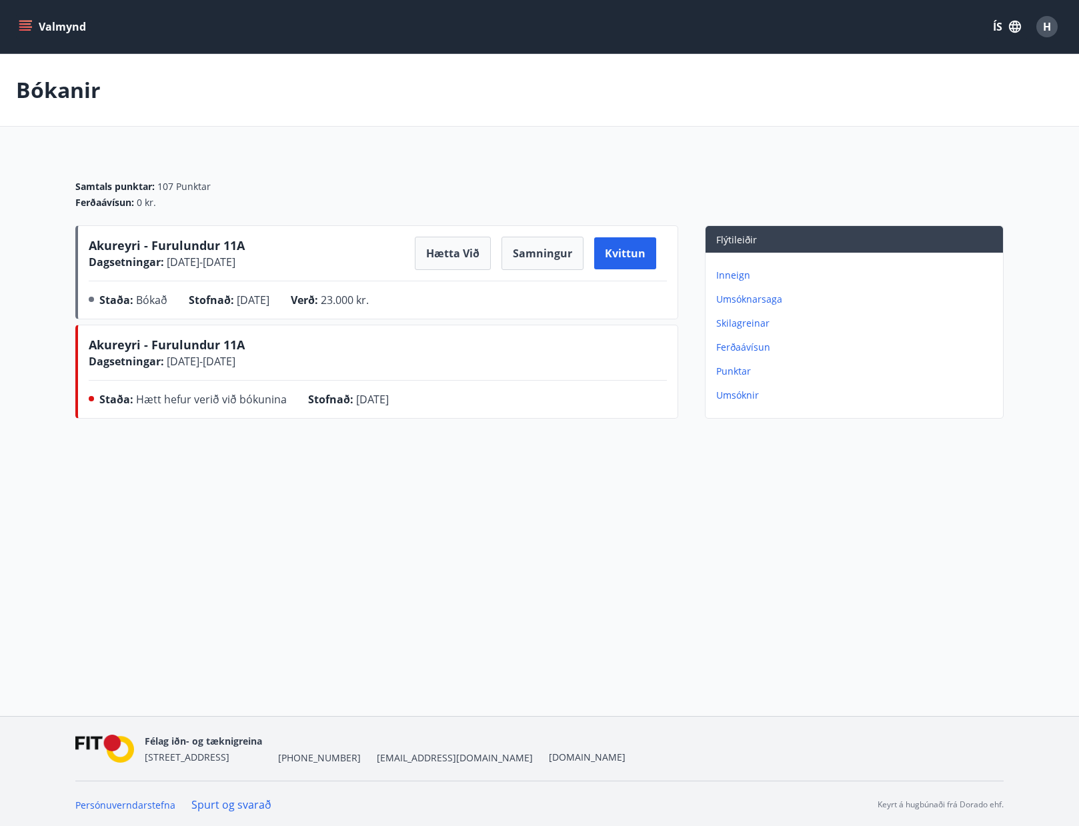
click at [291, 301] on div "Stofnað : 07.10.2025" at bounding box center [240, 302] width 102 height 21
drag, startPoint x: 165, startPoint y: 344, endPoint x: 289, endPoint y: 355, distance: 125.1
click at [289, 355] on div "Akureyri - Furulundur 11A Dagsetningar : 07.11.2025 - 10.11.2025" at bounding box center [378, 352] width 578 height 33
click at [311, 353] on div "Akureyri - Furulundur 11A Dagsetningar : 07.11.2025 - 10.11.2025" at bounding box center [378, 352] width 578 height 33
drag, startPoint x: 148, startPoint y: 404, endPoint x: 292, endPoint y: 403, distance: 144.0
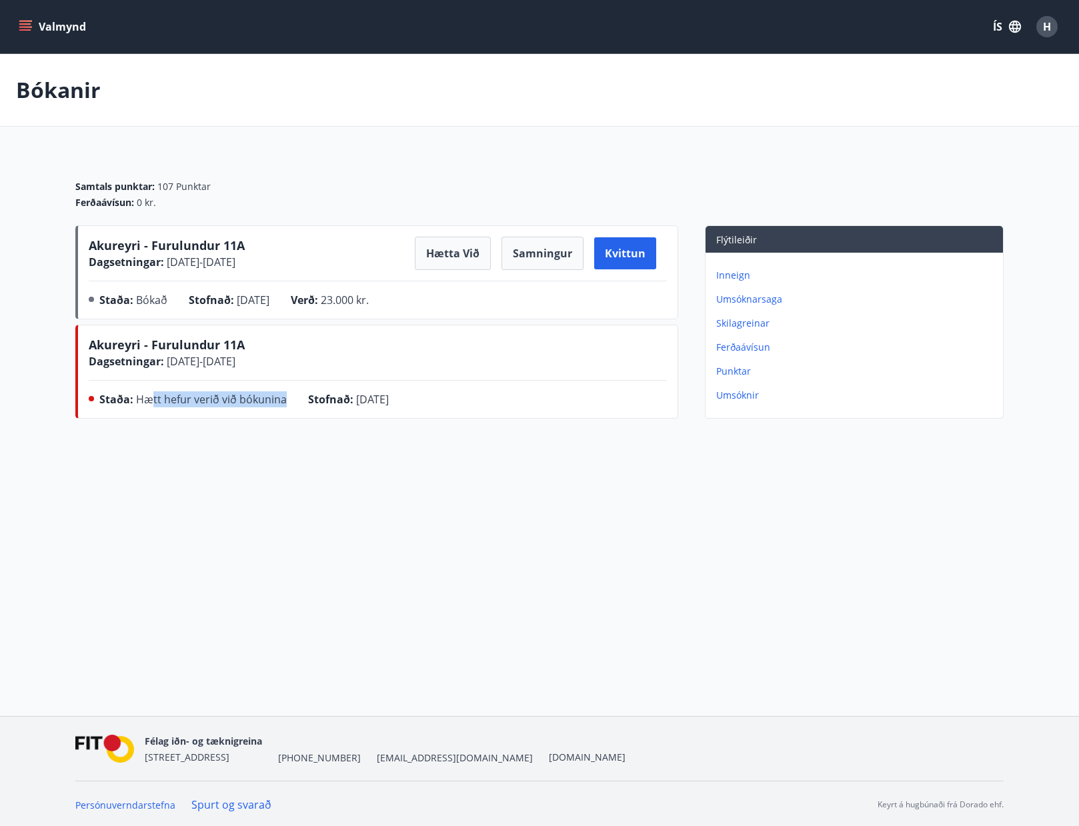
click at [292, 403] on div "Staða : Hætt hefur verið við bókunina" at bounding box center [203, 401] width 209 height 21
drag, startPoint x: 311, startPoint y: 409, endPoint x: 323, endPoint y: 403, distance: 13.1
click at [319, 406] on div "Stofnað : 07.10.2025" at bounding box center [359, 401] width 102 height 21
click at [213, 369] on div "Dagsetningar : 07.11.2025 - 10.11.2025" at bounding box center [167, 361] width 156 height 16
drag, startPoint x: 231, startPoint y: 296, endPoint x: 540, endPoint y: 295, distance: 308.6
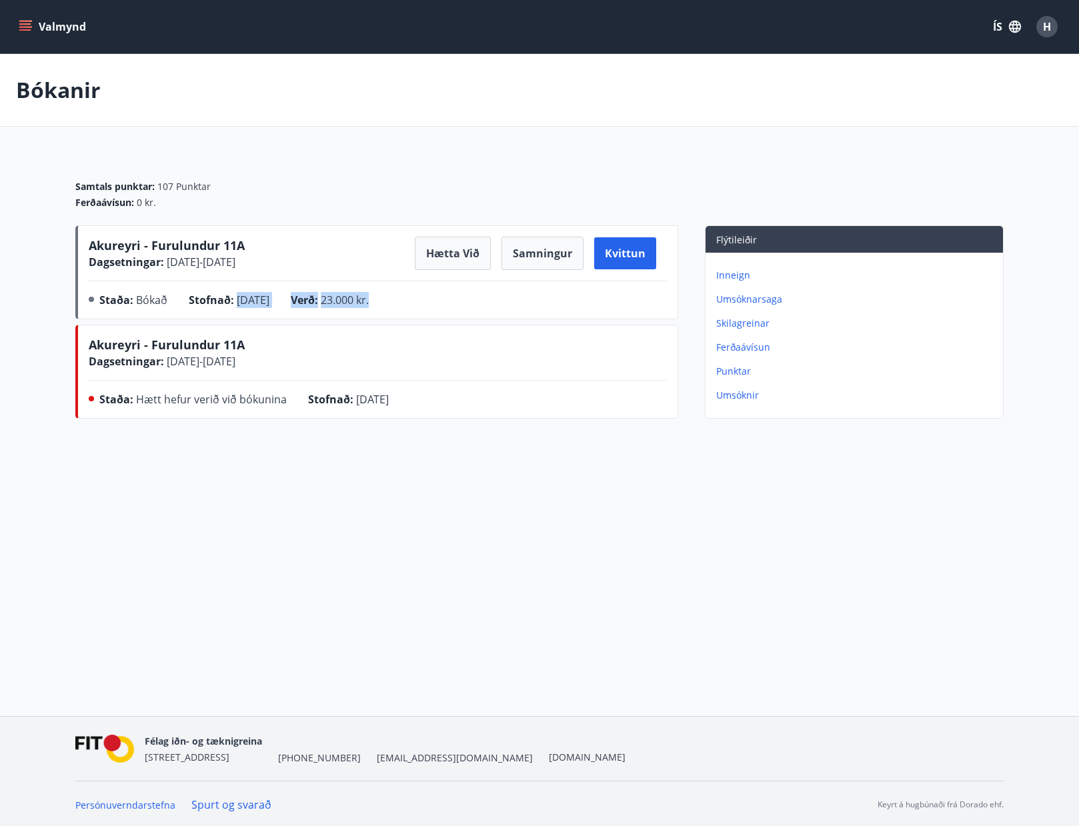
click at [540, 295] on div "Staða : Bókað Stofnað : 07.10.2025 Verð : 23.000 kr." at bounding box center [378, 302] width 578 height 21
click at [189, 204] on div "Ferðaávísun : 0 kr." at bounding box center [539, 202] width 928 height 13
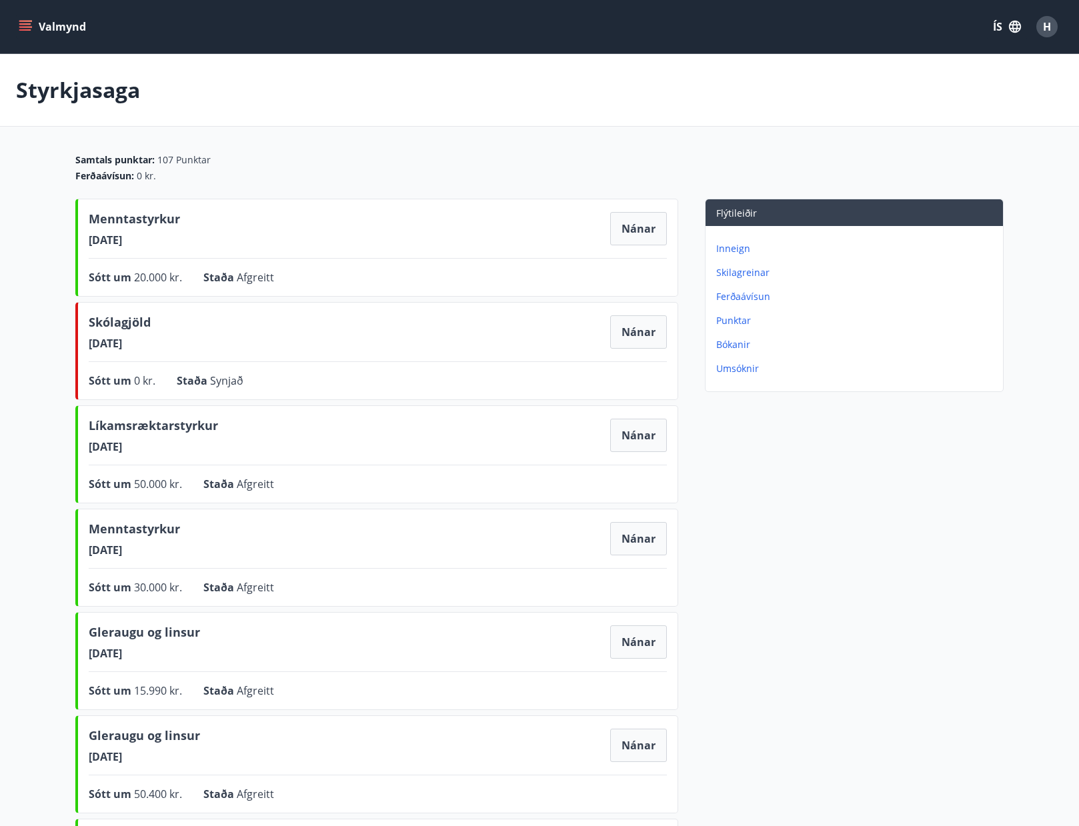
click at [35, 25] on button "Valmynd" at bounding box center [53, 27] width 75 height 24
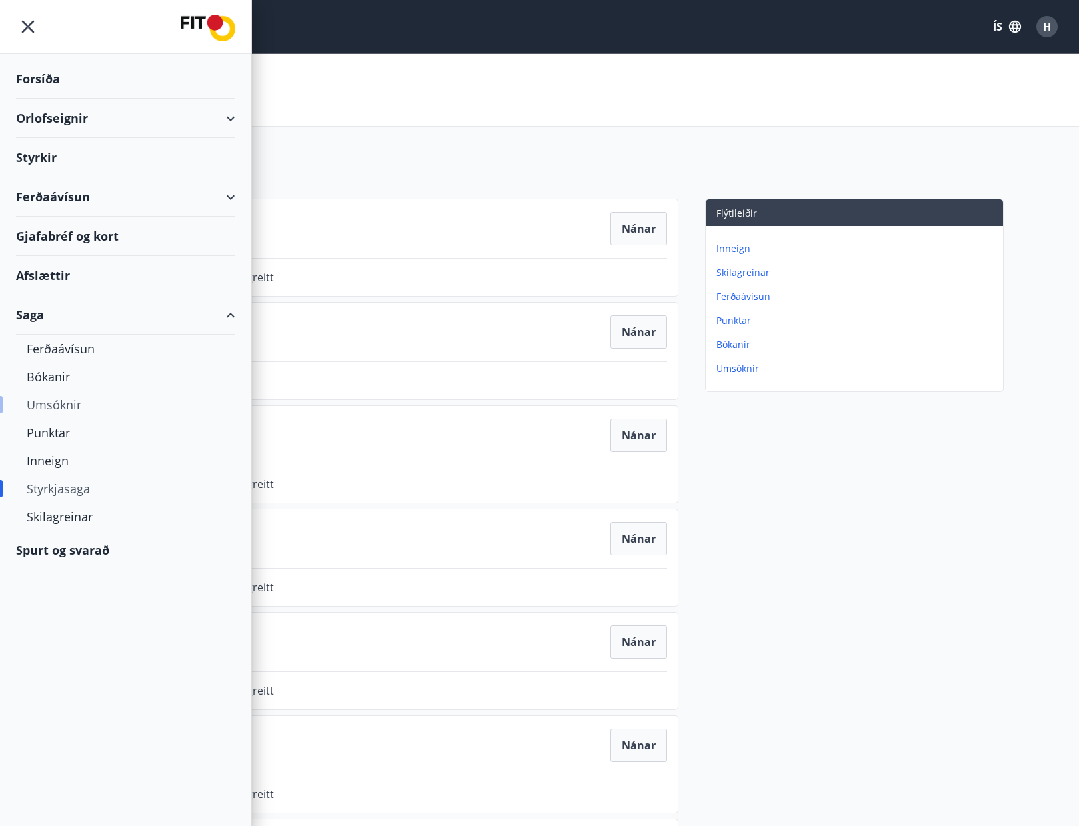
click at [59, 403] on div "Umsóknir" at bounding box center [126, 405] width 198 height 28
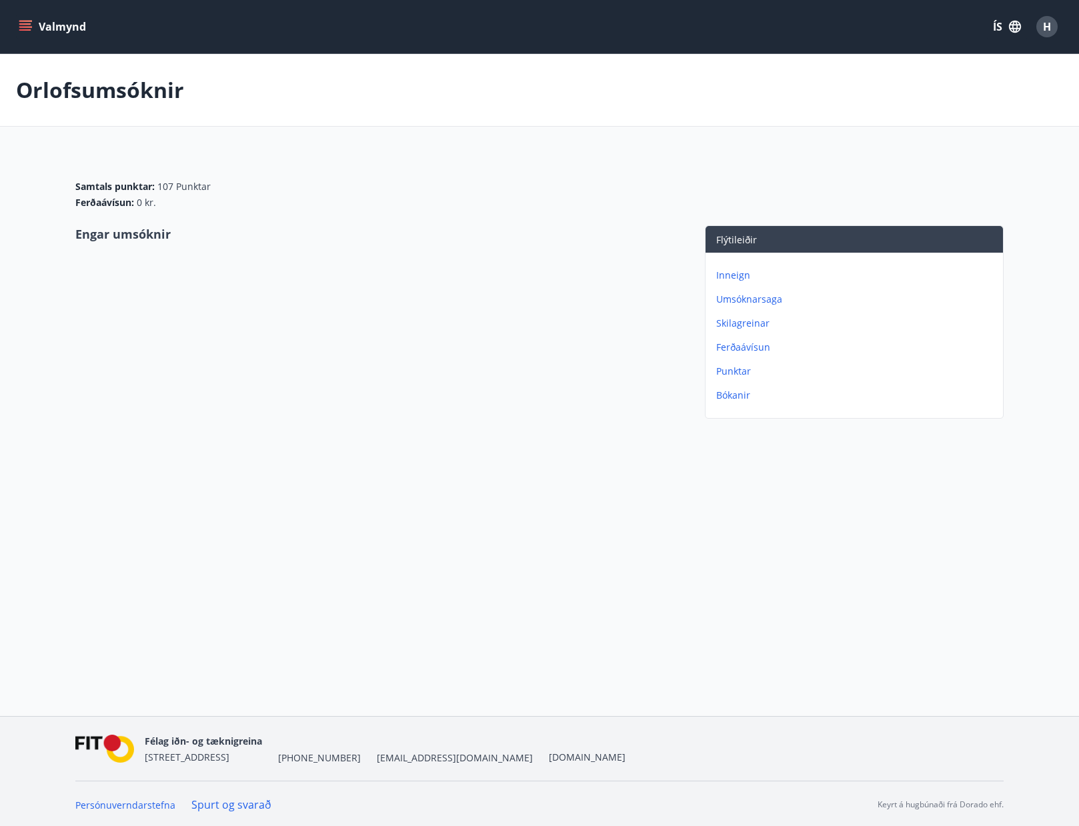
click at [24, 19] on button "Valmynd" at bounding box center [53, 27] width 75 height 24
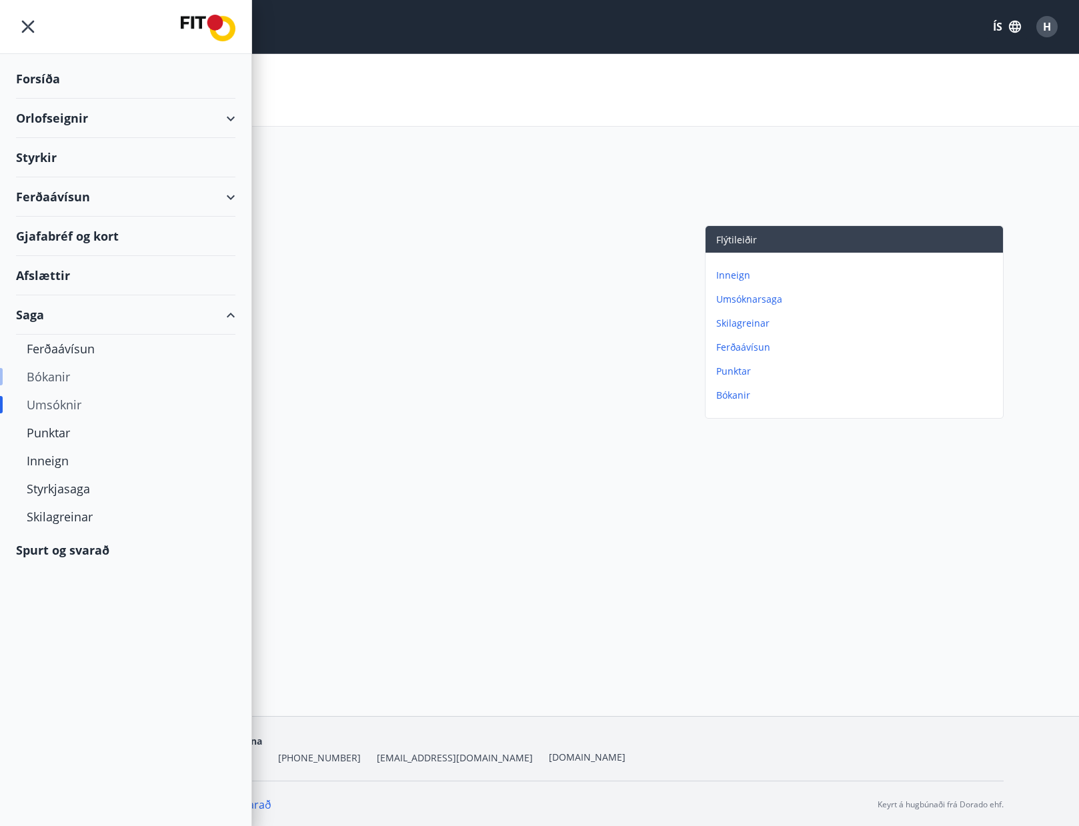
click at [56, 373] on div "Bókanir" at bounding box center [126, 377] width 198 height 28
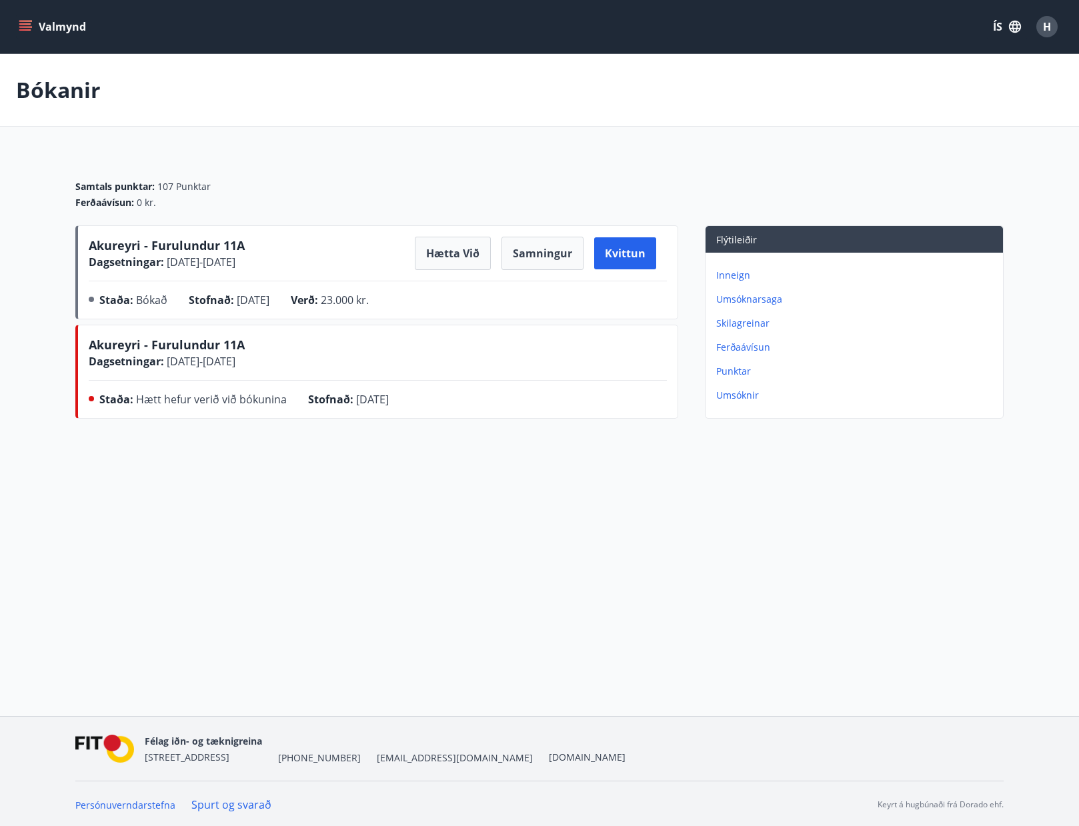
click at [19, 17] on button "Valmynd" at bounding box center [53, 27] width 75 height 24
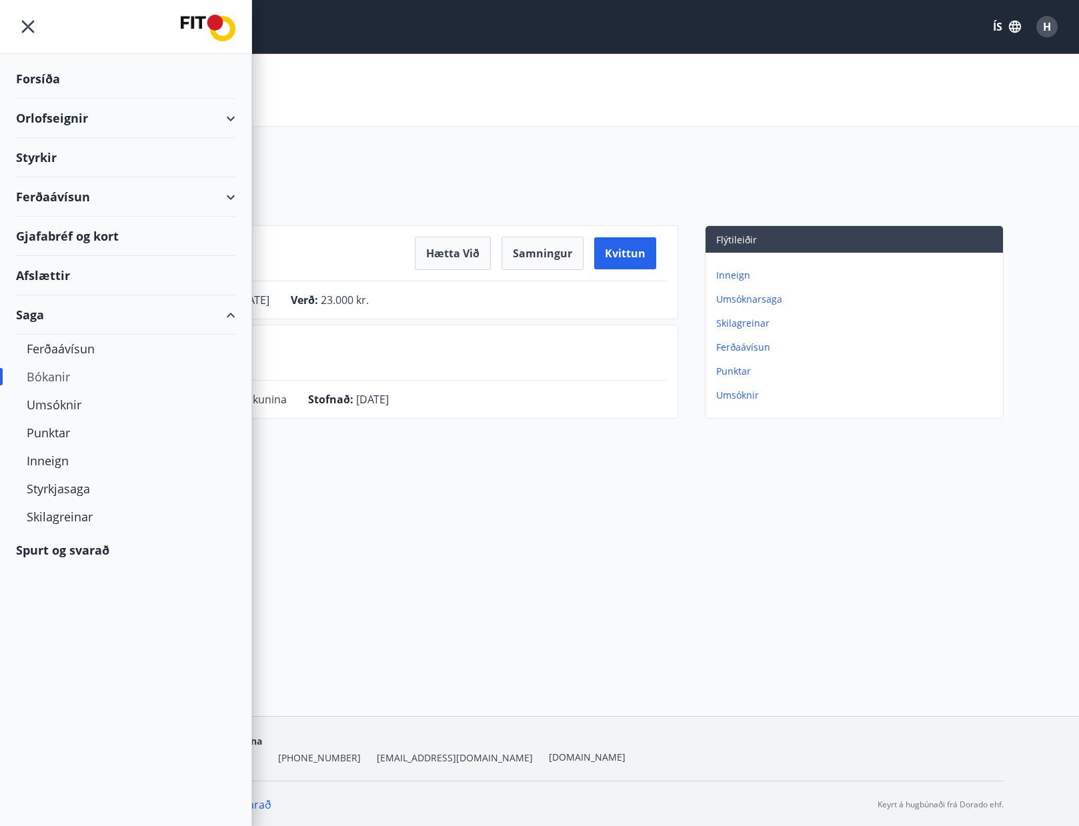
click at [62, 553] on div "Spurt og svarað" at bounding box center [125, 550] width 219 height 39
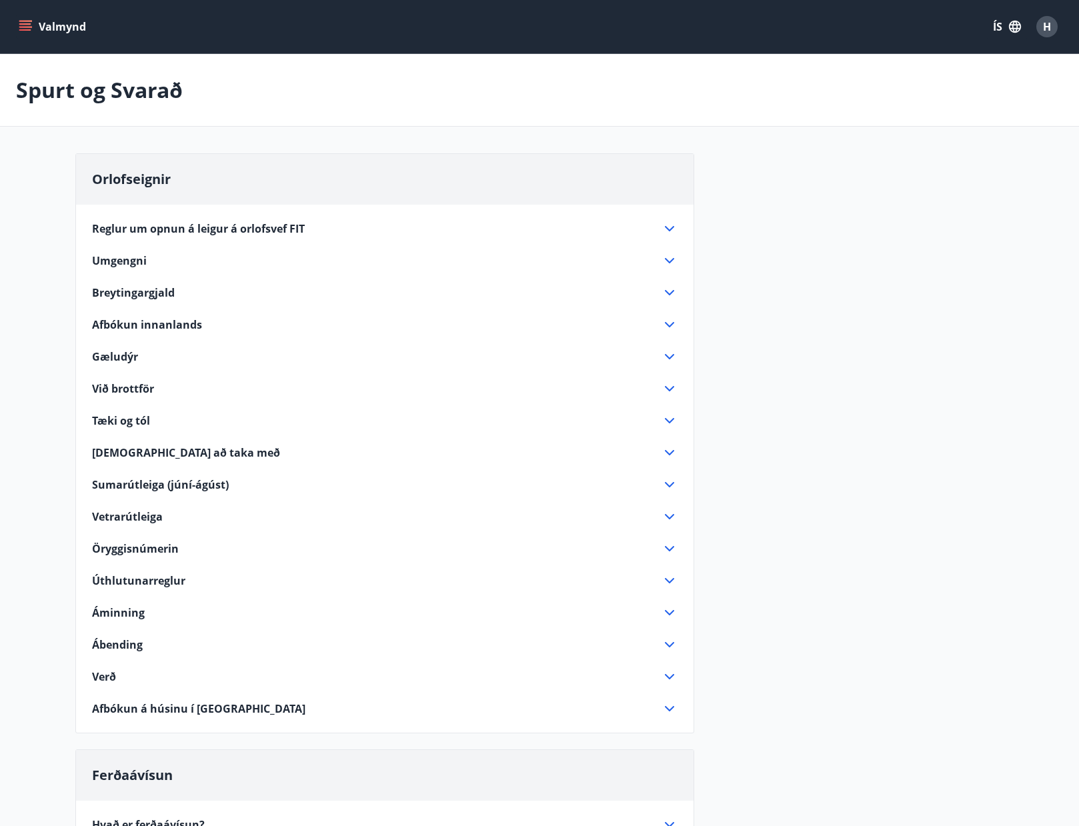
click at [673, 325] on icon at bounding box center [669, 325] width 16 height 16
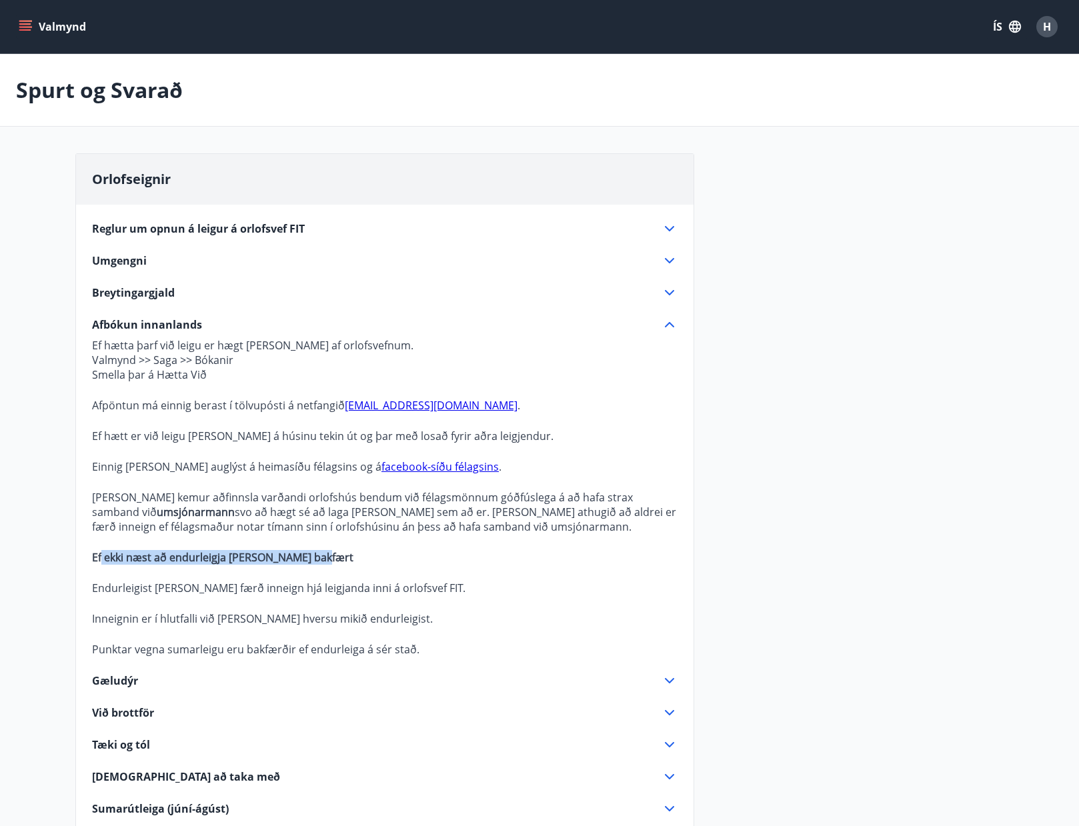
drag, startPoint x: 103, startPoint y: 559, endPoint x: 361, endPoint y: 555, distance: 258.7
click at [361, 555] on p "Ef ekki næst að endurleigja er ekkert bakfært" at bounding box center [384, 557] width 585 height 15
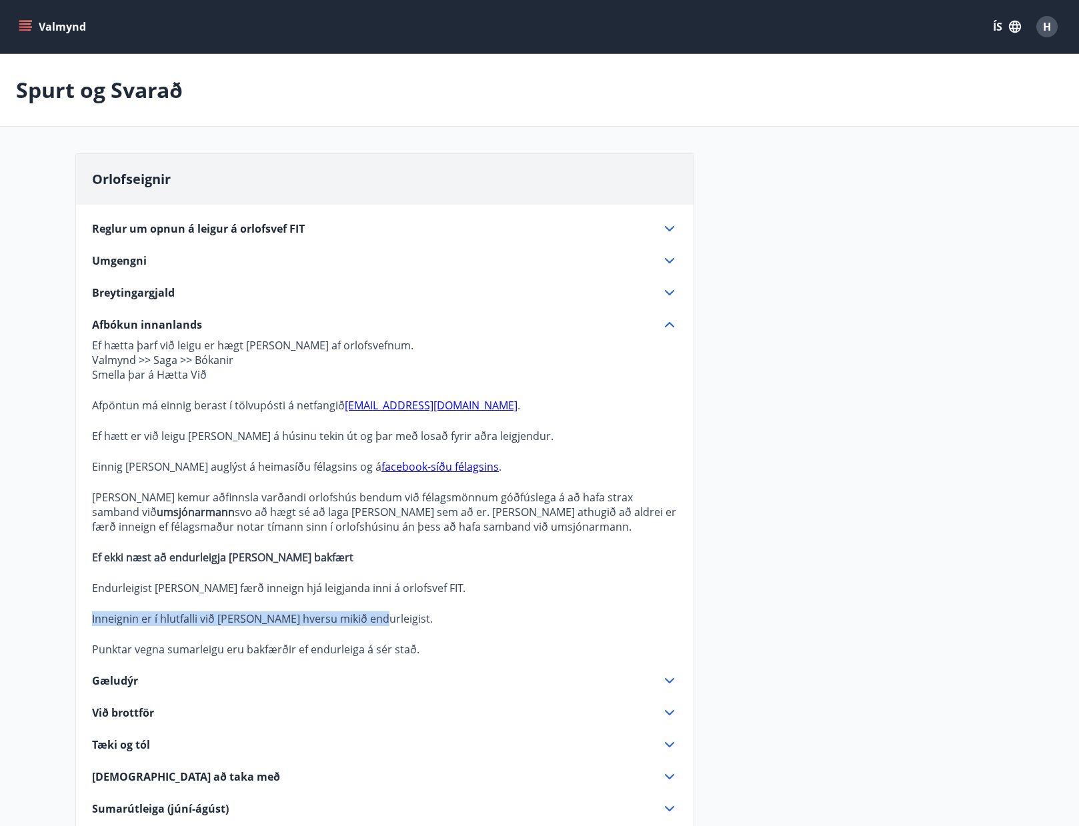
drag, startPoint x: 93, startPoint y: 613, endPoint x: 377, endPoint y: 617, distance: 283.3
click at [377, 617] on p "Inneignin er í hlutfalli við það hversu mikið endurleigist." at bounding box center [384, 618] width 585 height 15
drag, startPoint x: 319, startPoint y: 649, endPoint x: 407, endPoint y: 645, distance: 88.8
click at [407, 645] on p "Punktar vegna sumarleigu eru bakfærðir ef endurleiga á sér stað." at bounding box center [384, 649] width 585 height 15
drag, startPoint x: 181, startPoint y: 650, endPoint x: 254, endPoint y: 652, distance: 72.7
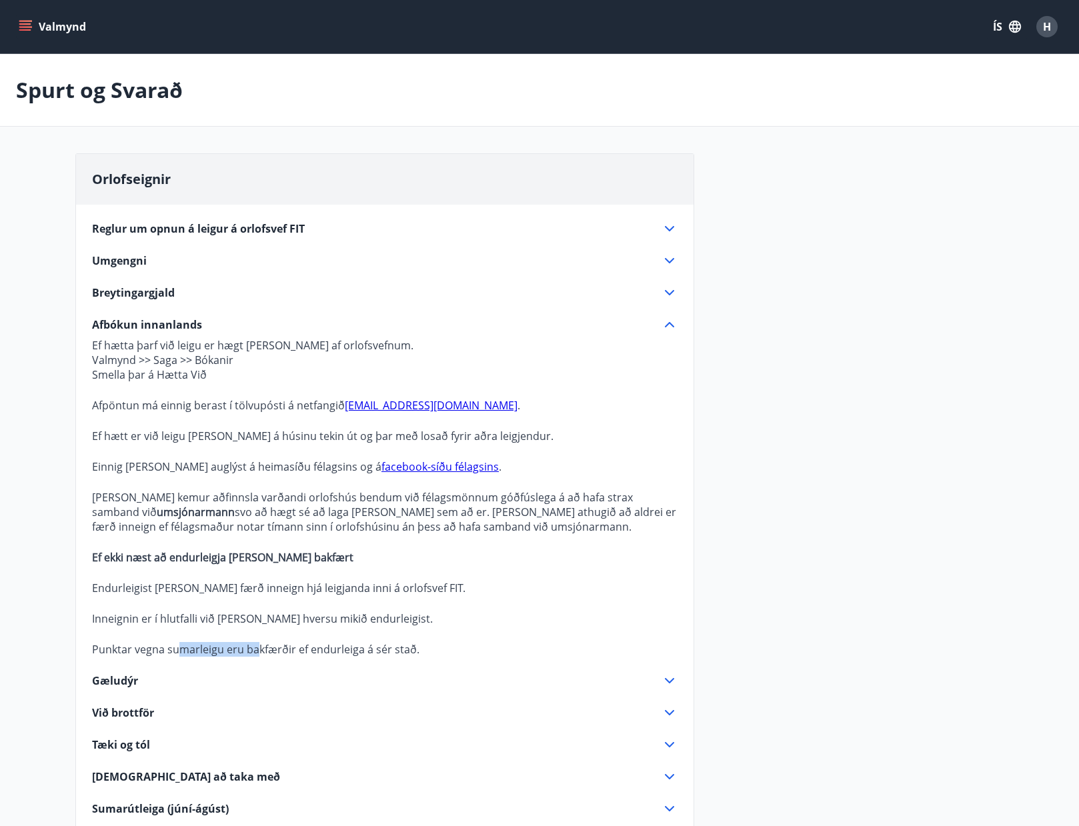
click at [254, 652] on p "Punktar vegna sumarleigu eru bakfærðir ef endurleiga á sér stað." at bounding box center [384, 649] width 585 height 15
drag, startPoint x: 277, startPoint y: 649, endPoint x: 285, endPoint y: 650, distance: 8.8
click at [285, 650] on p "Punktar vegna sumarleigu eru bakfærðir ef endurleiga á sér stað." at bounding box center [384, 649] width 585 height 15
click at [797, 483] on div "Orlofseignir Reglur um opnun á leigur á orlofsvef FIT Tímabilið Janúar - maí (þ…" at bounding box center [539, 767] width 928 height 1228
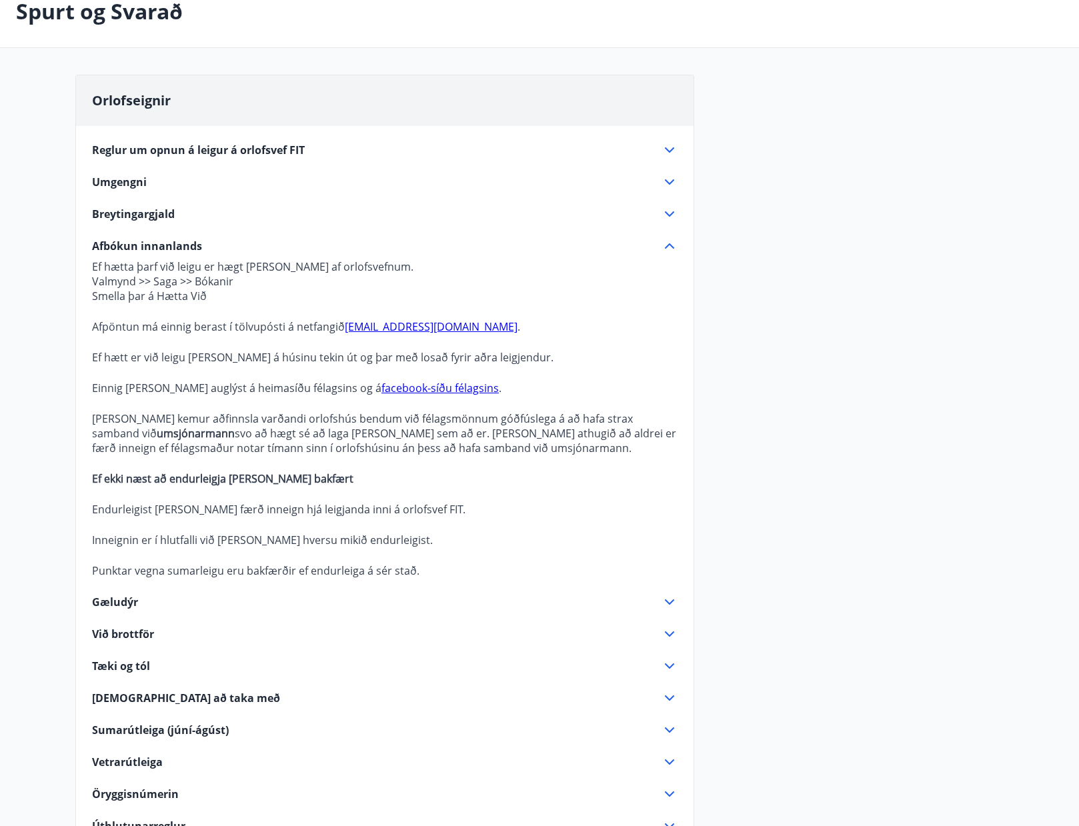
scroll to position [200, 0]
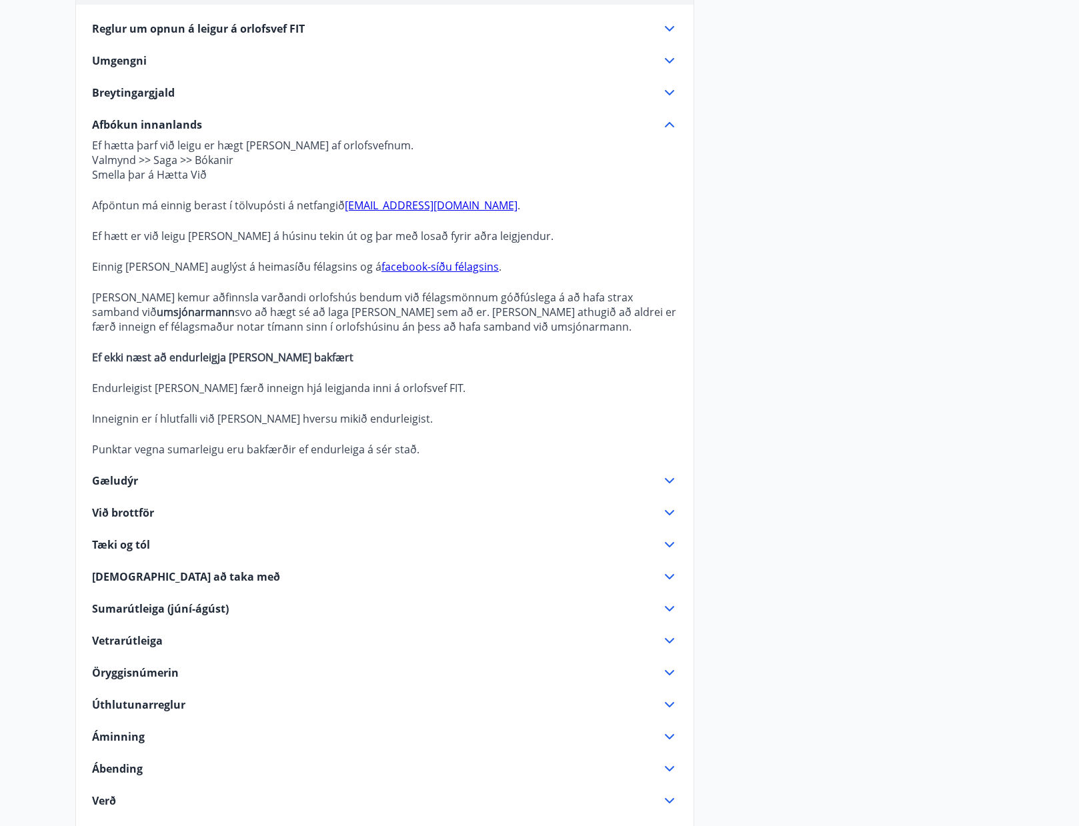
click at [668, 633] on icon at bounding box center [669, 641] width 16 height 16
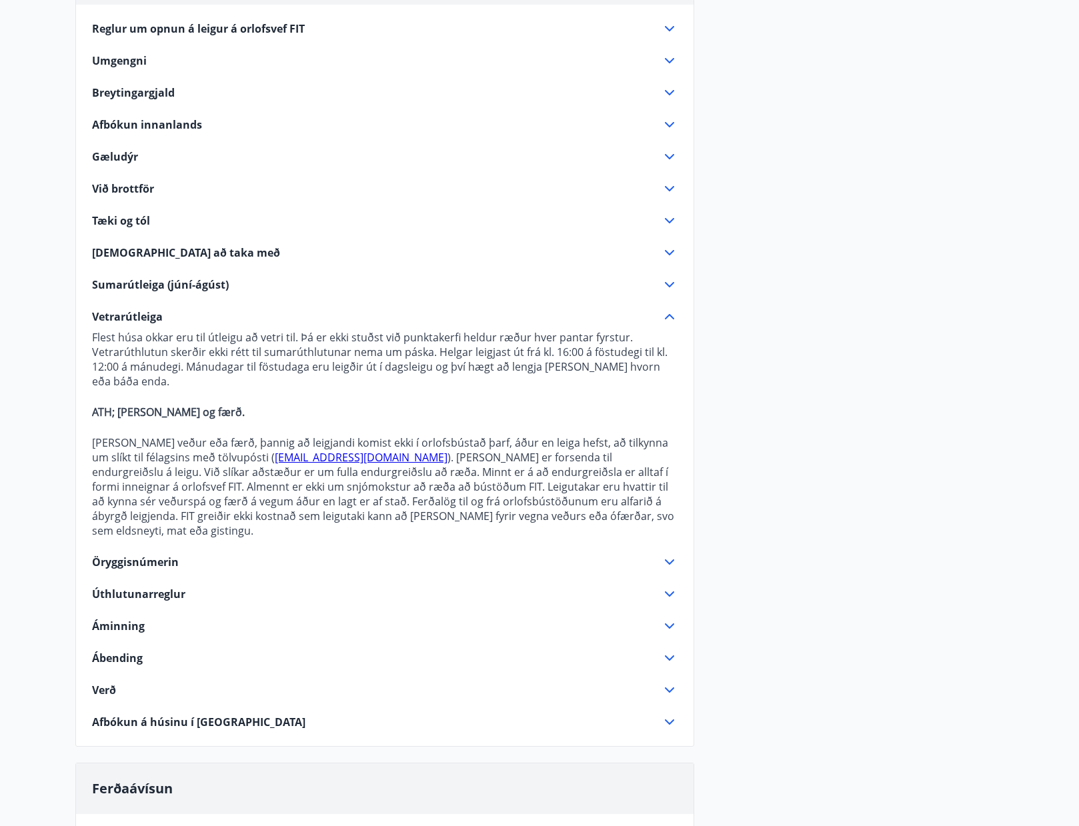
drag, startPoint x: 628, startPoint y: 371, endPoint x: 296, endPoint y: 377, distance: 332.0
click at [323, 378] on p "Flest húsa okkar eru til útleigu að vetri til. Þá er ekki stuðst við punktakerf…" at bounding box center [384, 359] width 585 height 59
drag, startPoint x: 225, startPoint y: 371, endPoint x: 198, endPoint y: 371, distance: 26.7
click at [202, 371] on p "Flest húsa okkar eru til útleigu að vetri til. Þá er ekki stuðst við punktakerf…" at bounding box center [384, 359] width 585 height 59
drag, startPoint x: 168, startPoint y: 363, endPoint x: 367, endPoint y: 357, distance: 198.8
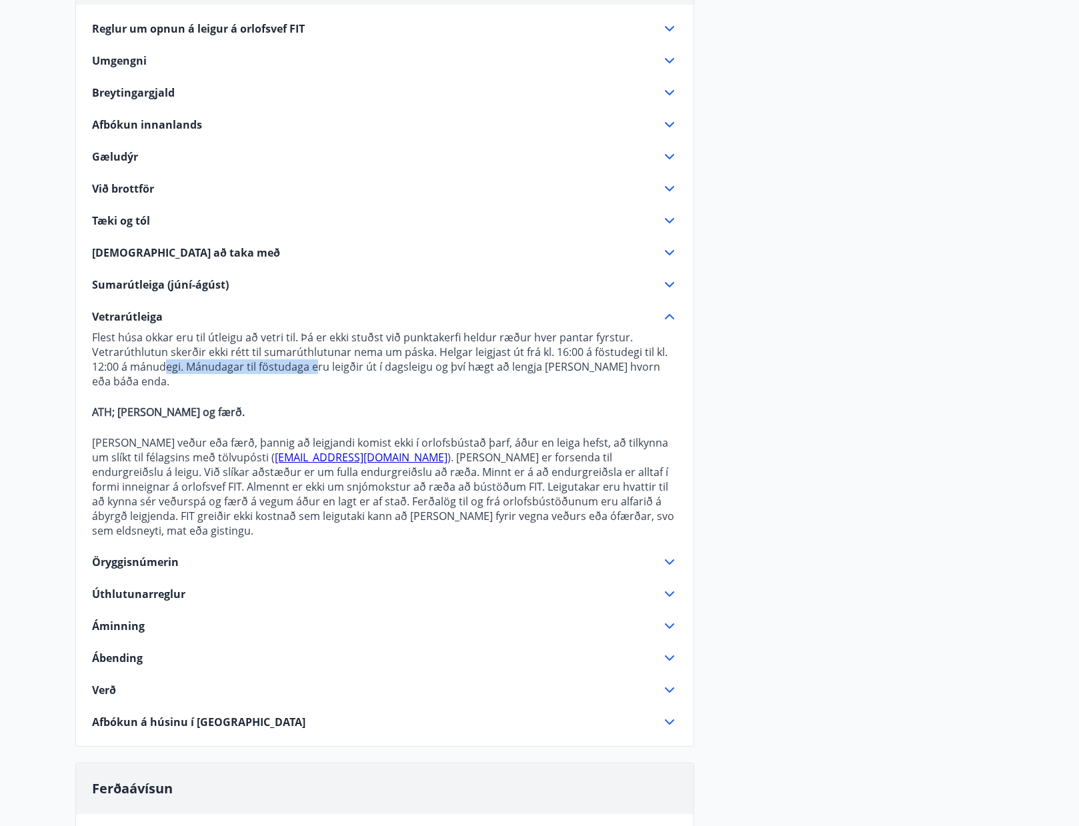
click at [316, 361] on p "Flest húsa okkar eru til útleigu að vetri til. Þá er ekki stuðst við punktakerf…" at bounding box center [384, 359] width 585 height 59
click at [75, 375] on div "Orlofseignir Reglur um opnun á leigur á orlofsvef FIT Tímabilið Janúar - maí (þ…" at bounding box center [539, 511] width 960 height 1117
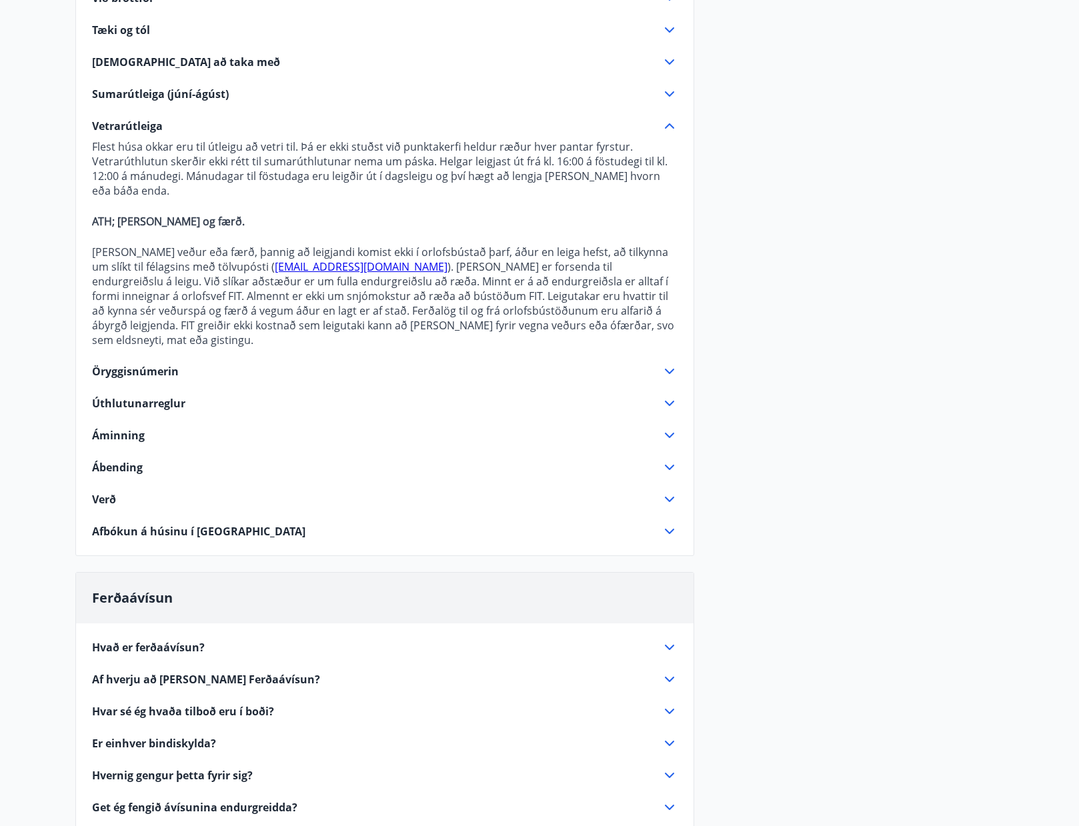
scroll to position [400, 0]
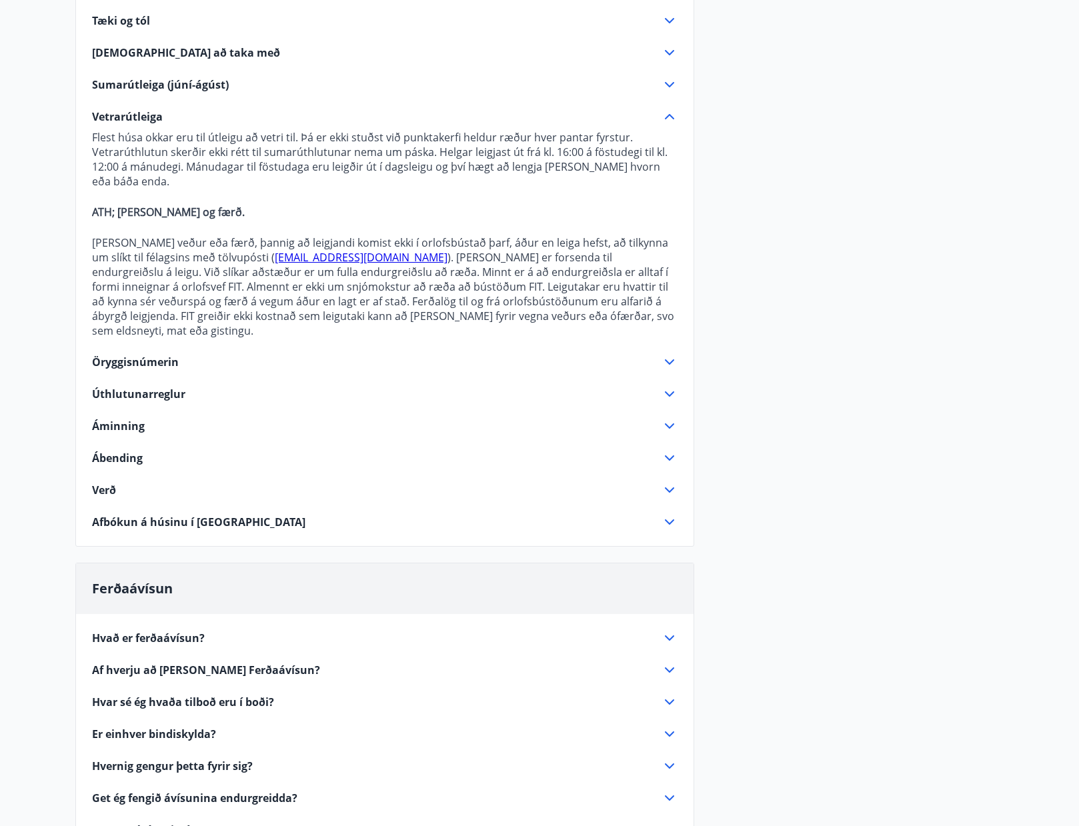
click at [103, 483] on span "Verð" at bounding box center [104, 490] width 24 height 15
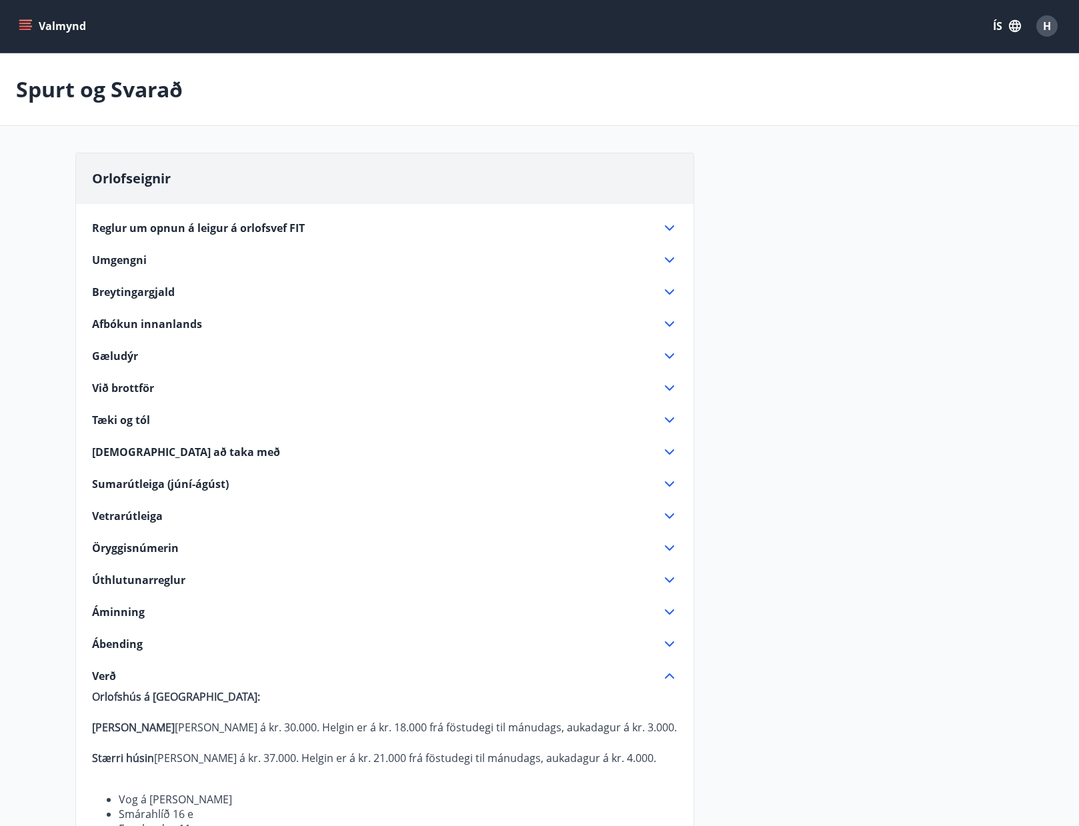
scroll to position [0, 0]
click at [31, 22] on icon "menu" at bounding box center [25, 26] width 13 height 13
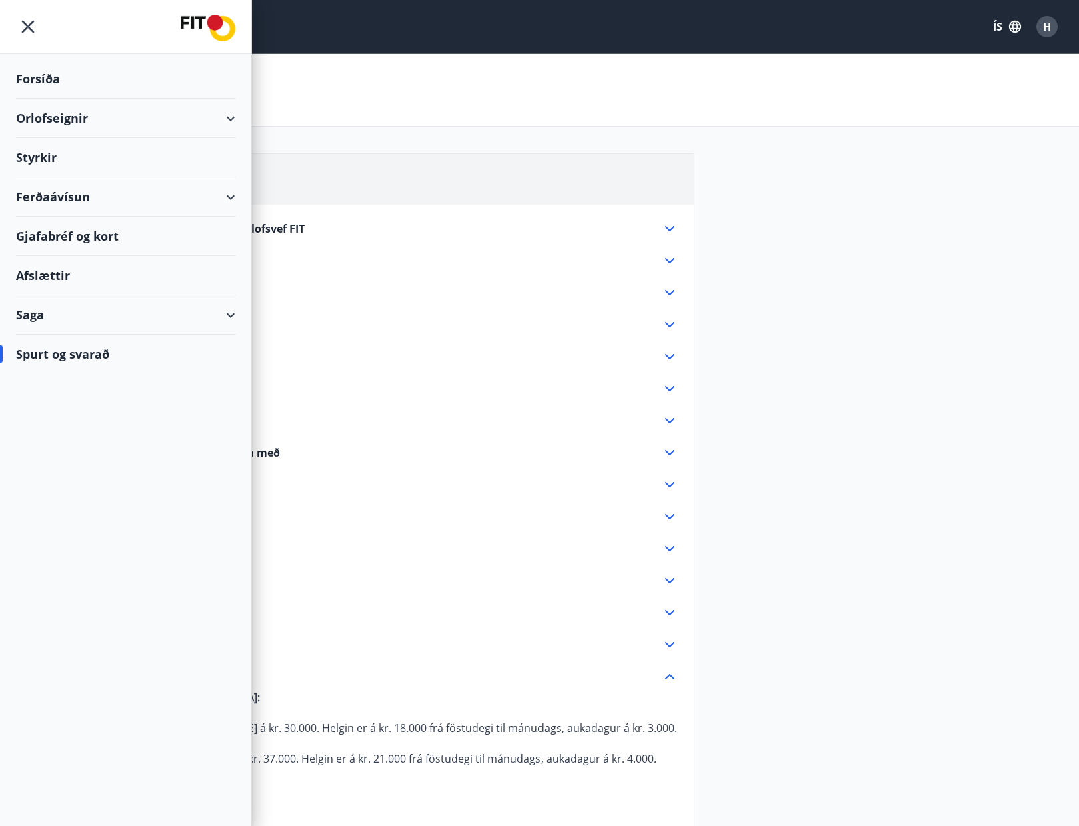
click at [229, 117] on div "Orlofseignir" at bounding box center [125, 118] width 219 height 39
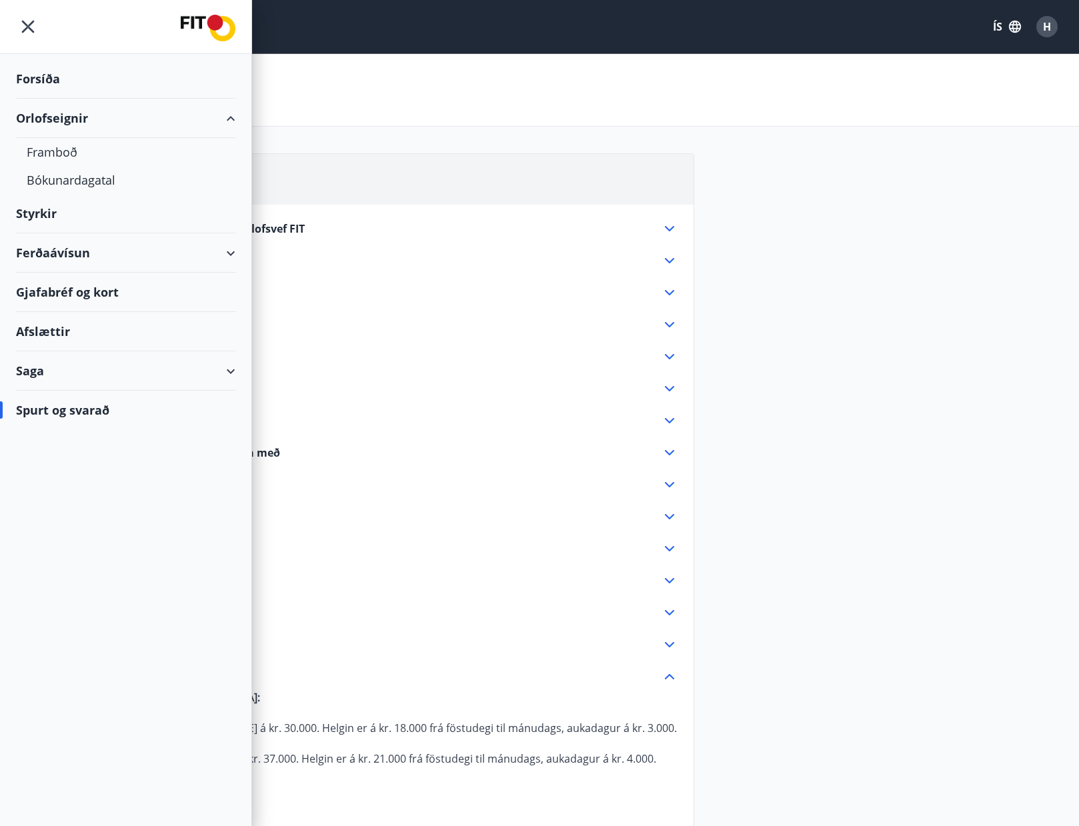
click at [51, 118] on div "Orlofseignir" at bounding box center [125, 118] width 219 height 39
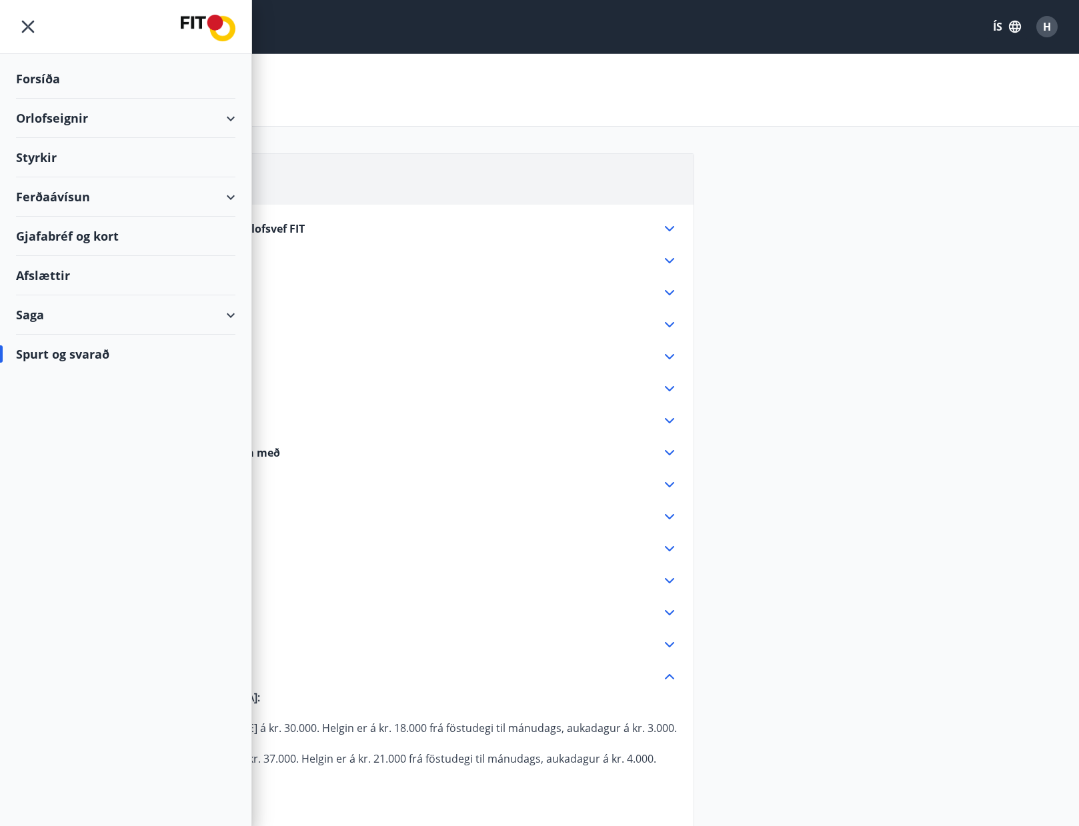
click at [57, 115] on div "Orlofseignir" at bounding box center [125, 118] width 219 height 39
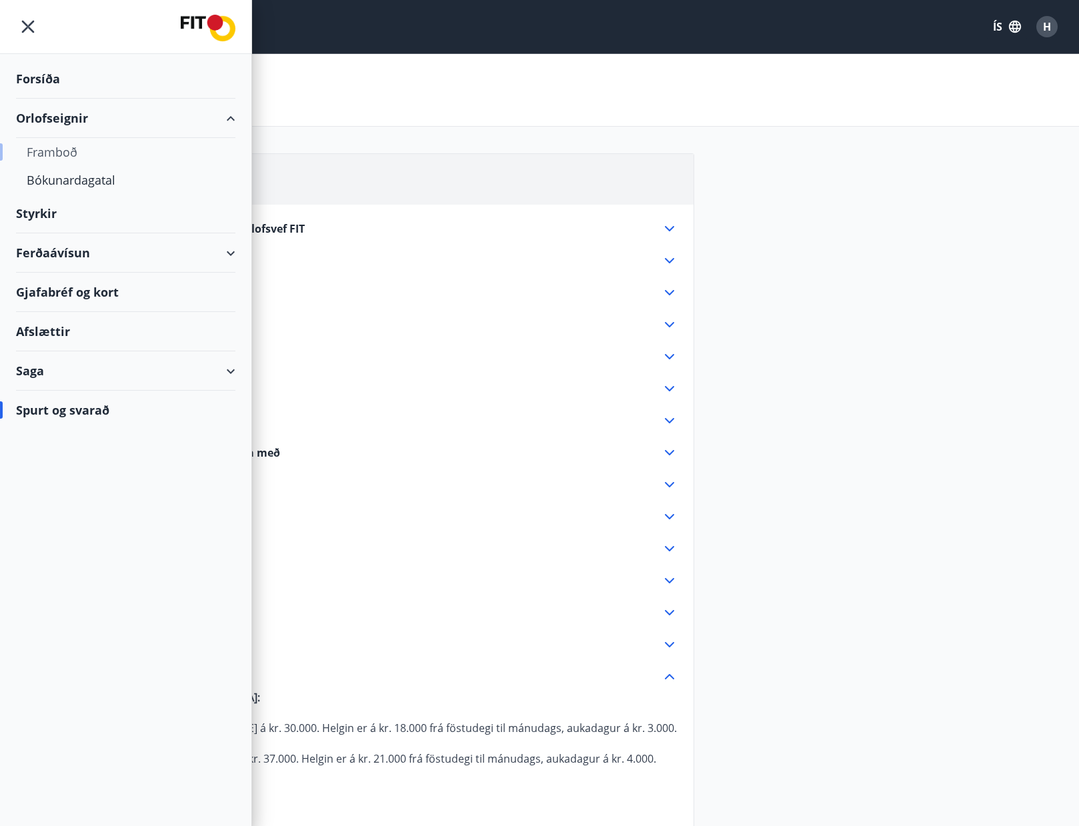
click at [57, 151] on div "Framboð" at bounding box center [126, 152] width 198 height 28
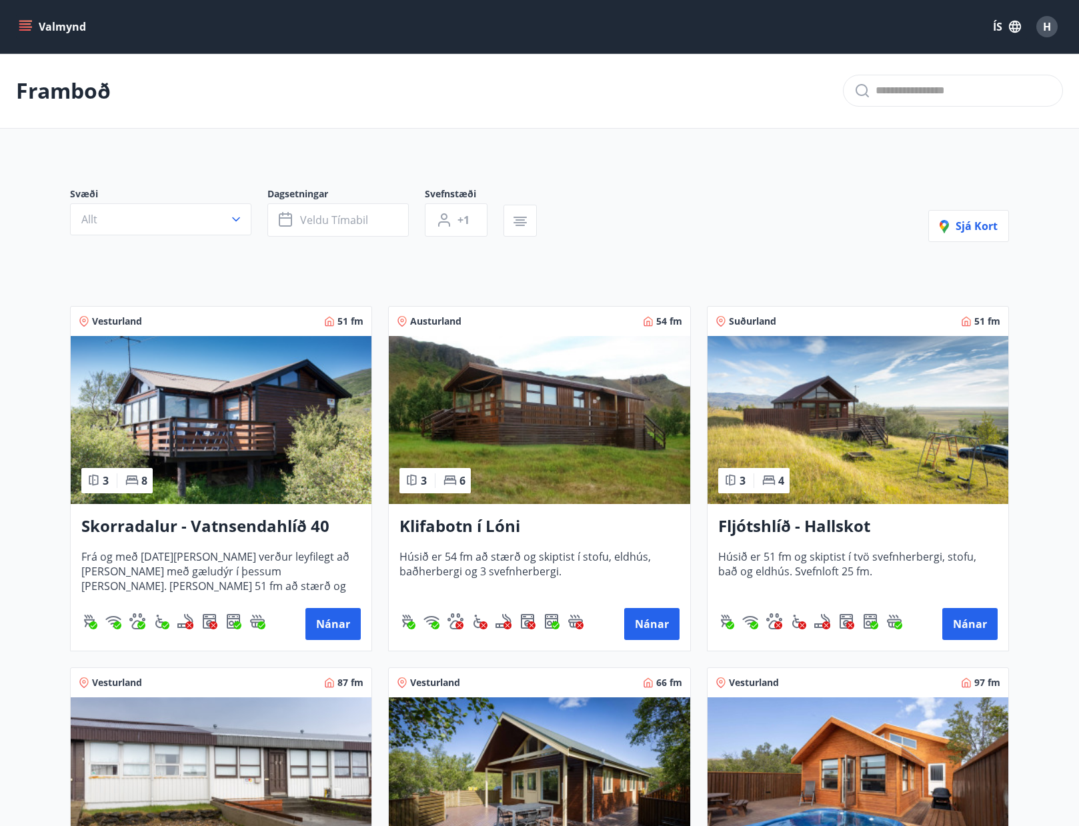
click at [23, 27] on icon "menu" at bounding box center [26, 26] width 15 height 1
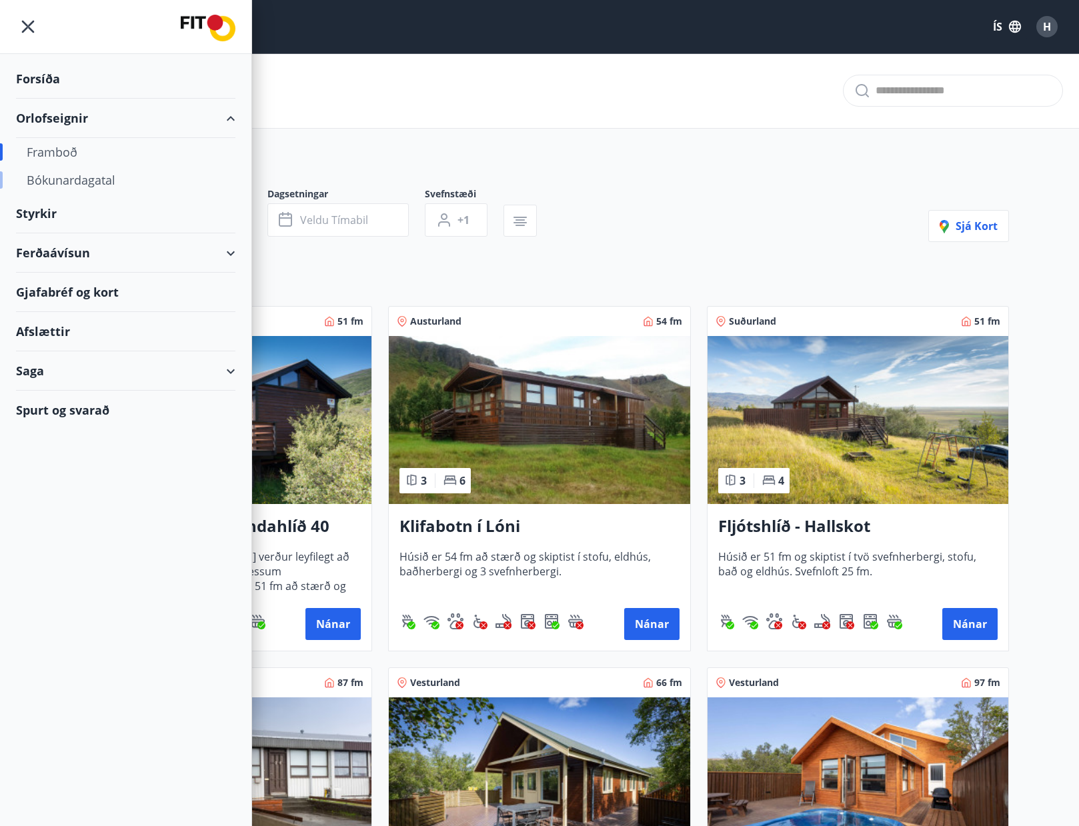
click at [75, 180] on div "Bókunardagatal" at bounding box center [126, 180] width 198 height 28
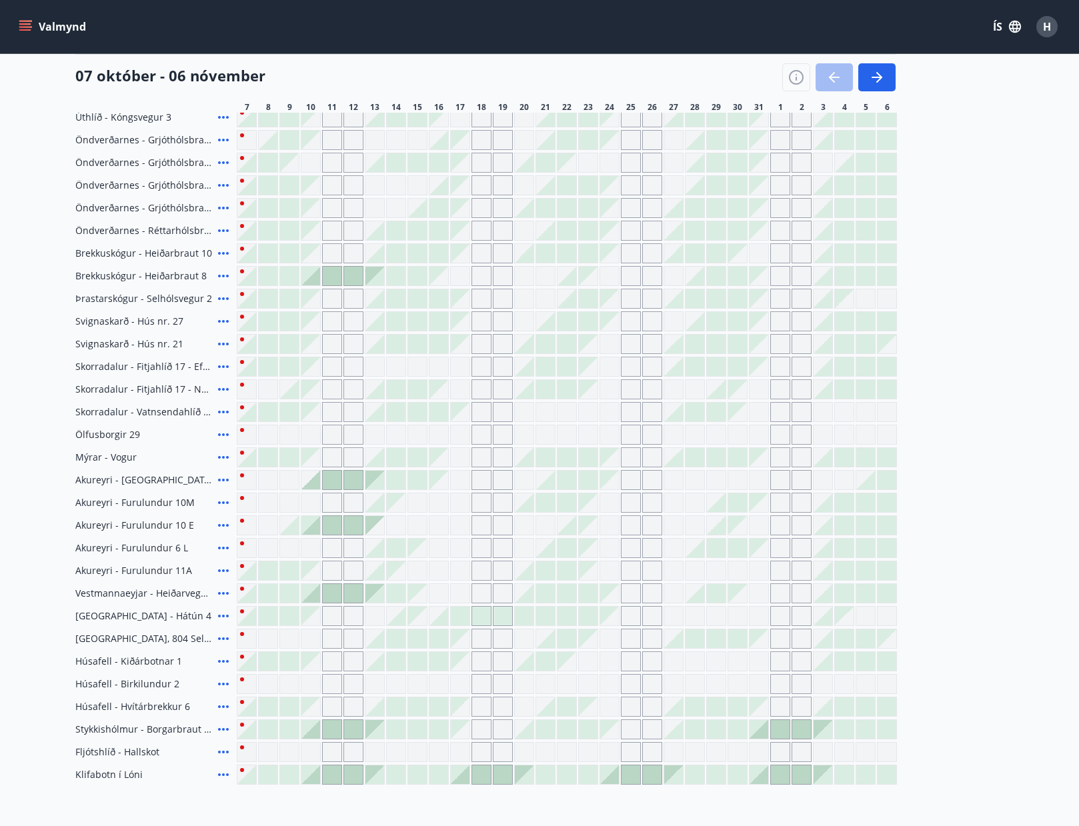
scroll to position [200, 0]
